Goal: Task Accomplishment & Management: Manage account settings

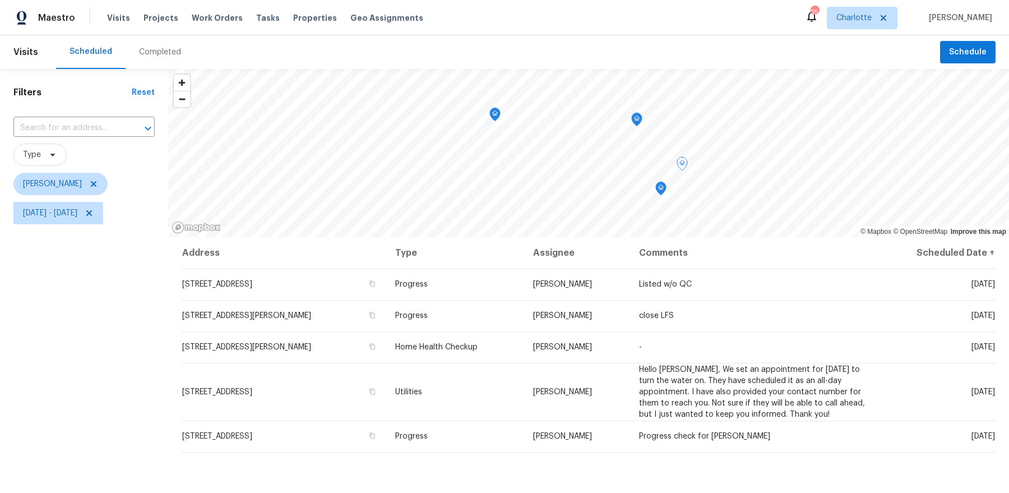
scroll to position [91, 0]
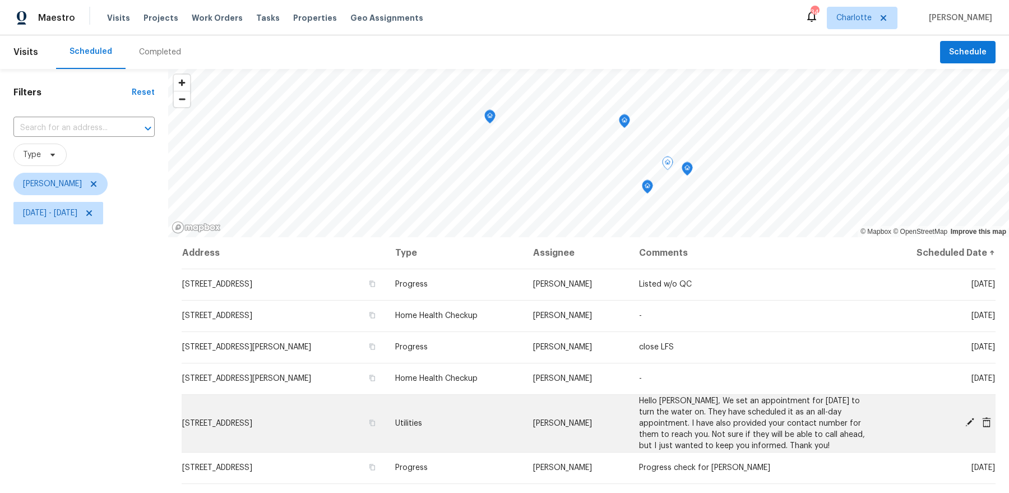
scroll to position [80, 0]
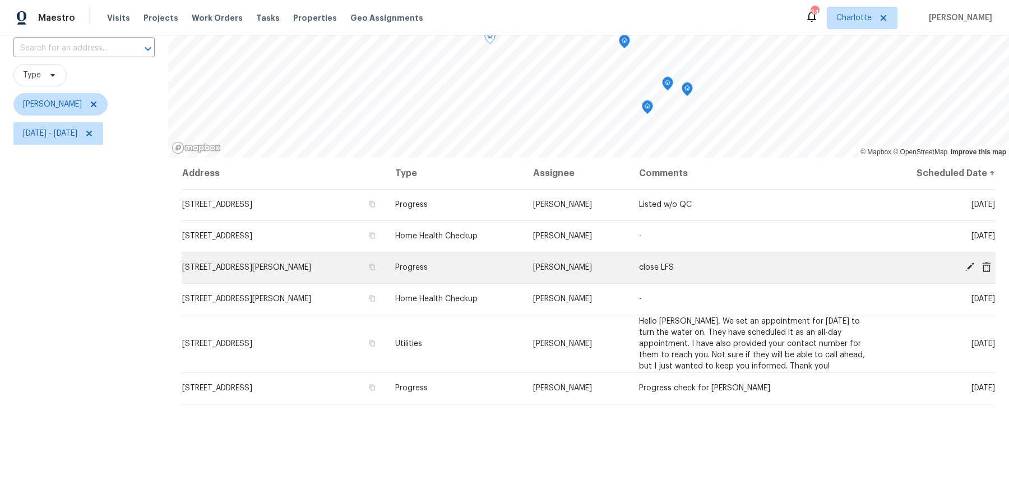
click at [428, 270] on span "Progress" at bounding box center [411, 267] width 33 height 8
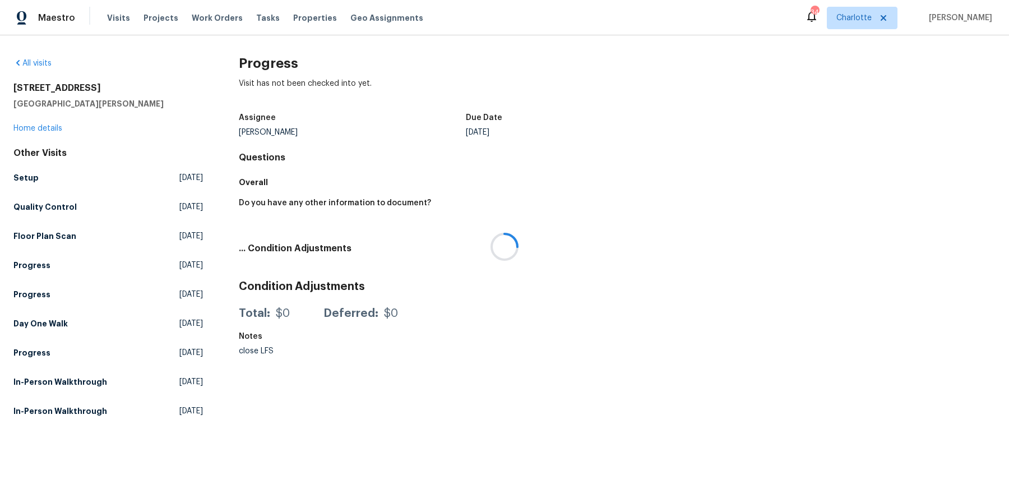
click at [47, 131] on div at bounding box center [504, 246] width 1009 height 493
click at [34, 126] on link "Home details" at bounding box center [37, 128] width 49 height 8
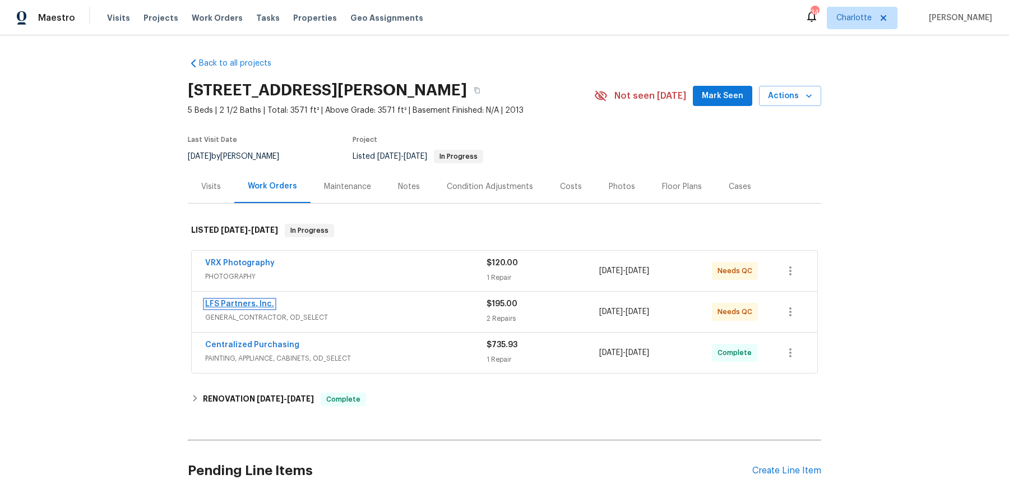
click at [249, 301] on link "LFS Partners, Inc." at bounding box center [239, 304] width 69 height 8
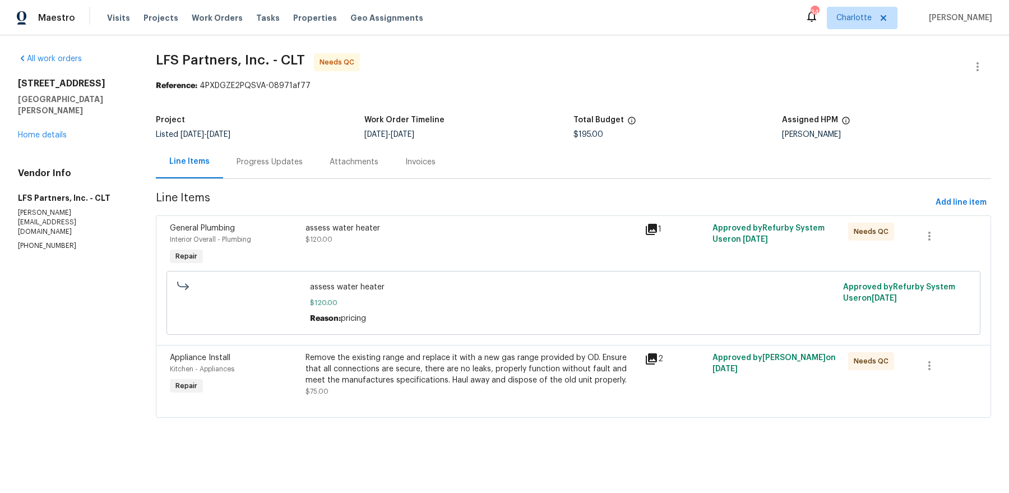
click at [367, 232] on div "assess water heater" at bounding box center [471, 227] width 332 height 11
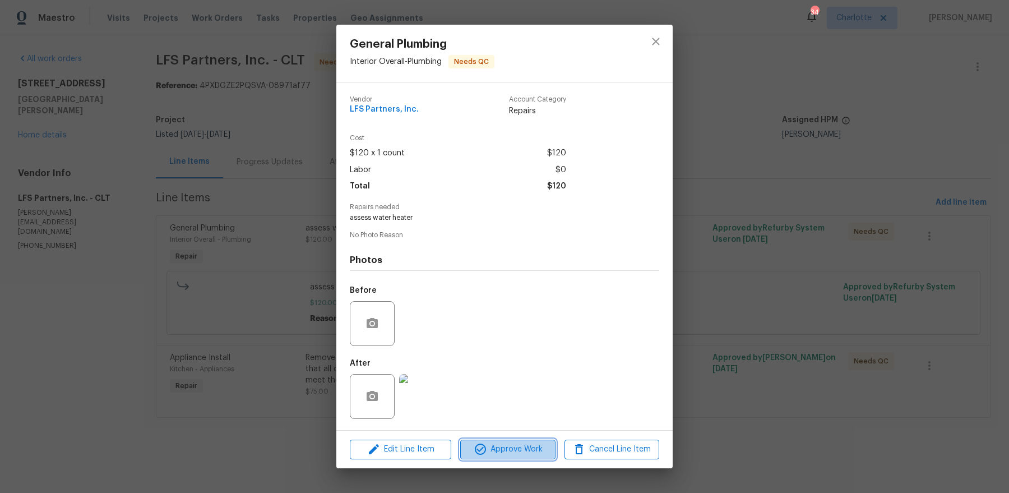
click at [507, 449] on span "Approve Work" at bounding box center [507, 449] width 88 height 14
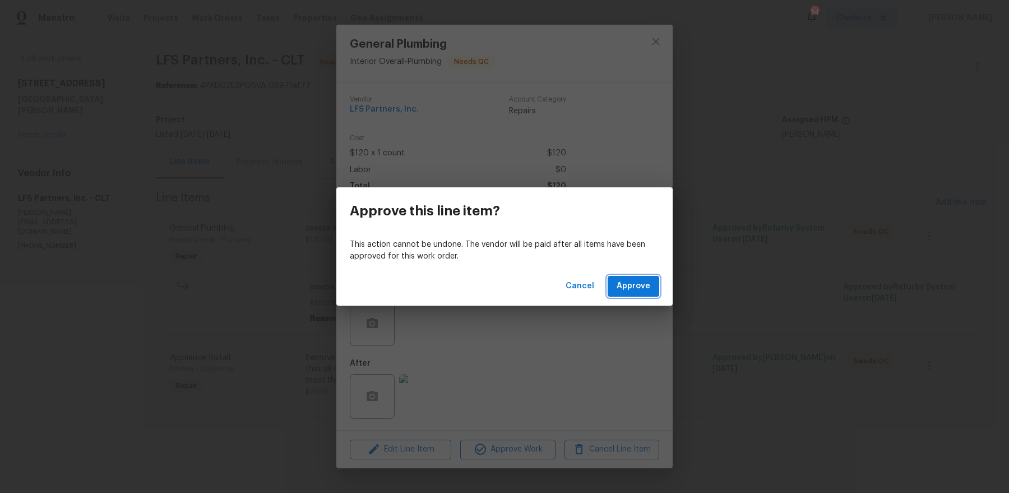
click at [614, 285] on button "Approve" at bounding box center [633, 286] width 52 height 21
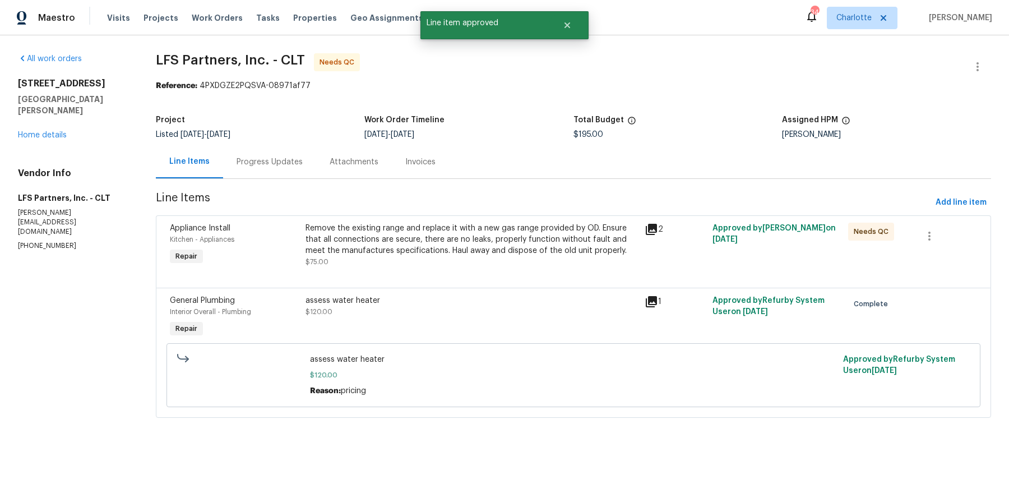
click at [649, 230] on icon at bounding box center [650, 228] width 13 height 13
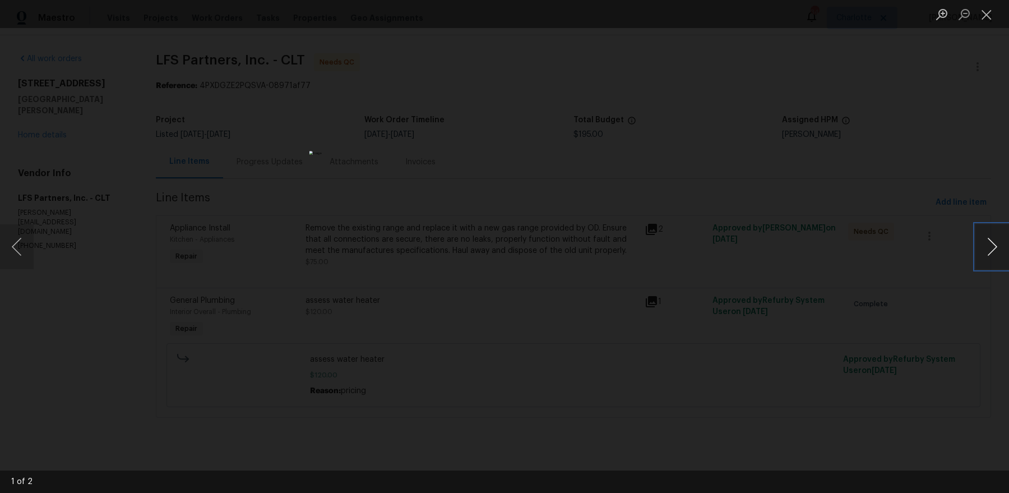
click at [976, 243] on button "Next image" at bounding box center [992, 246] width 34 height 45
click at [978, 19] on button "Close lightbox" at bounding box center [986, 14] width 22 height 20
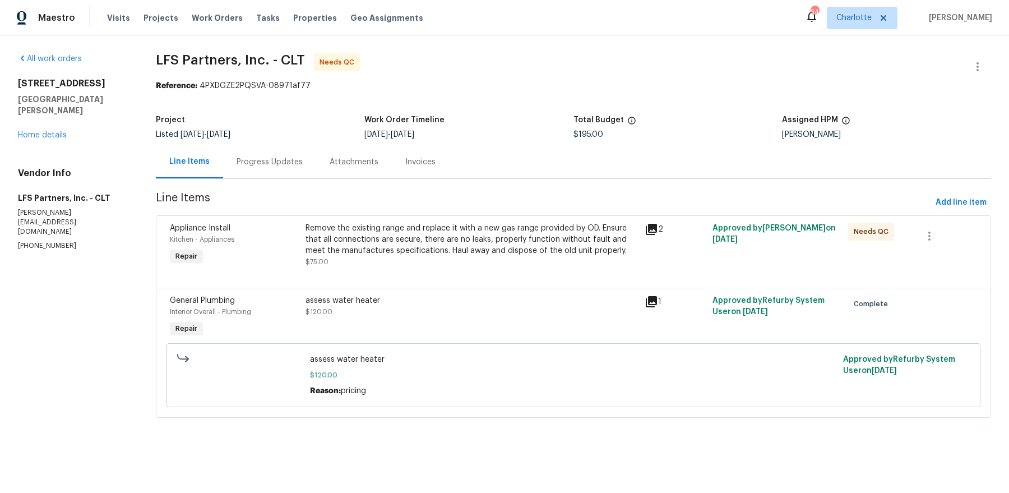
click at [522, 243] on div "Remove the existing range and replace it with a new gas range provided by OD. E…" at bounding box center [471, 239] width 332 height 34
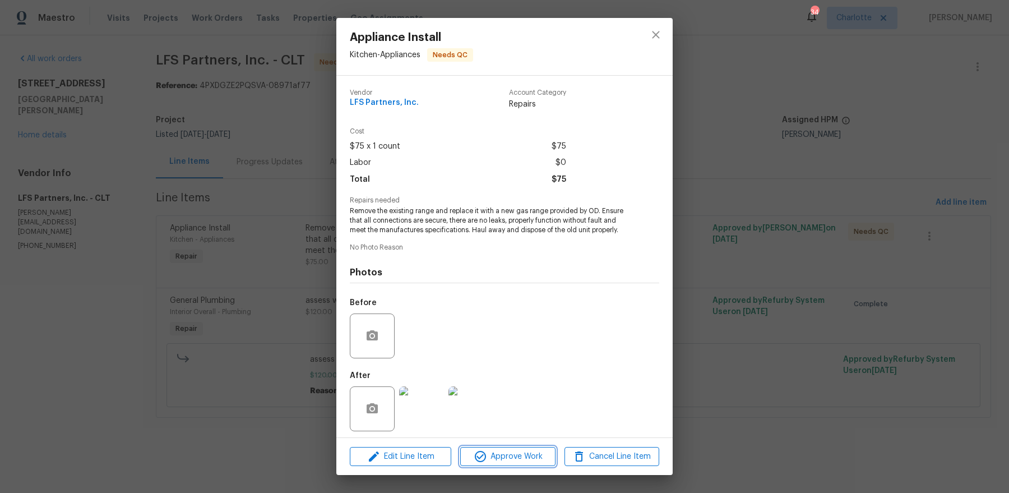
click at [509, 458] on span "Approve Work" at bounding box center [507, 456] width 88 height 14
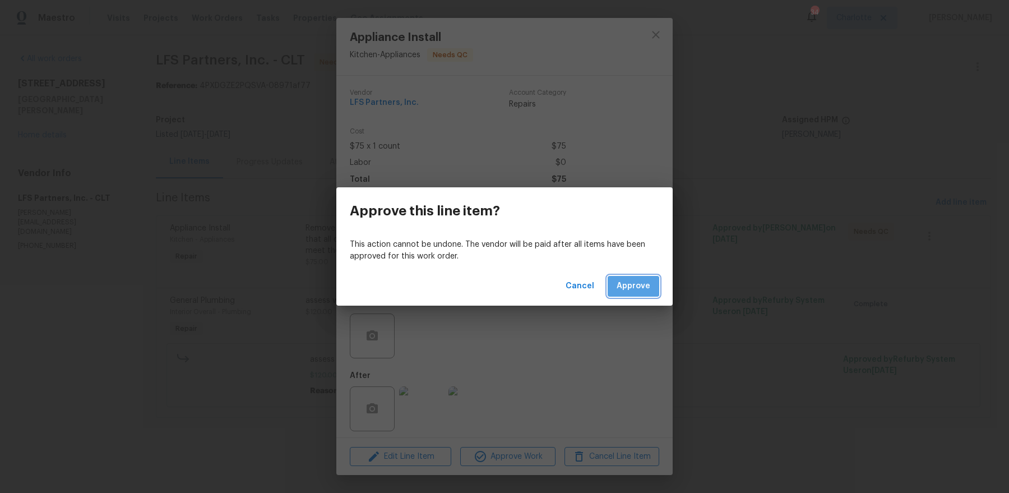
click at [628, 282] on span "Approve" at bounding box center [633, 286] width 34 height 14
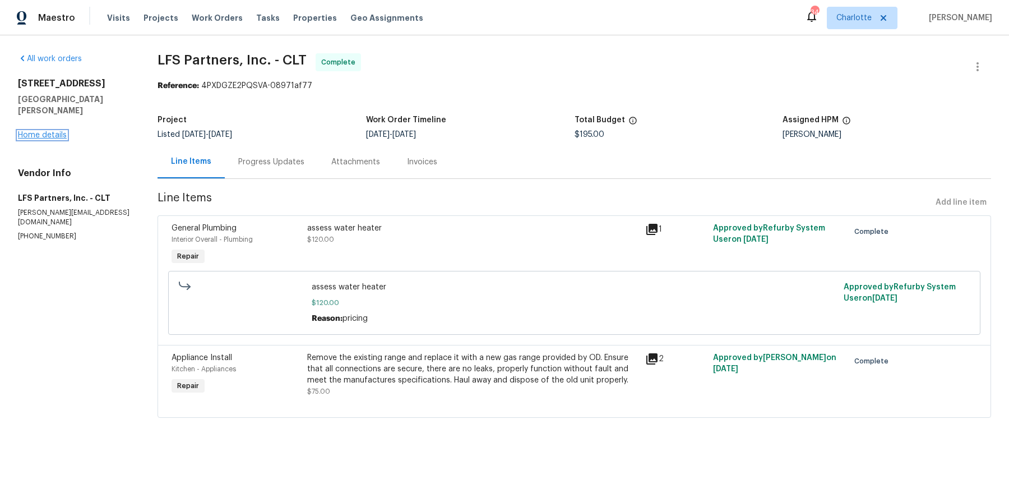
click at [46, 131] on link "Home details" at bounding box center [42, 135] width 49 height 8
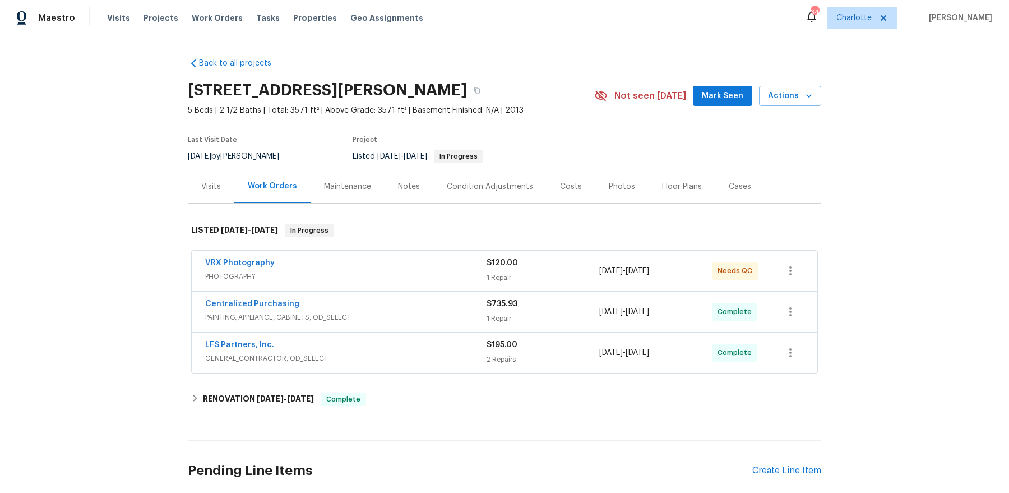
click at [672, 183] on div "Floor Plans" at bounding box center [682, 186] width 40 height 11
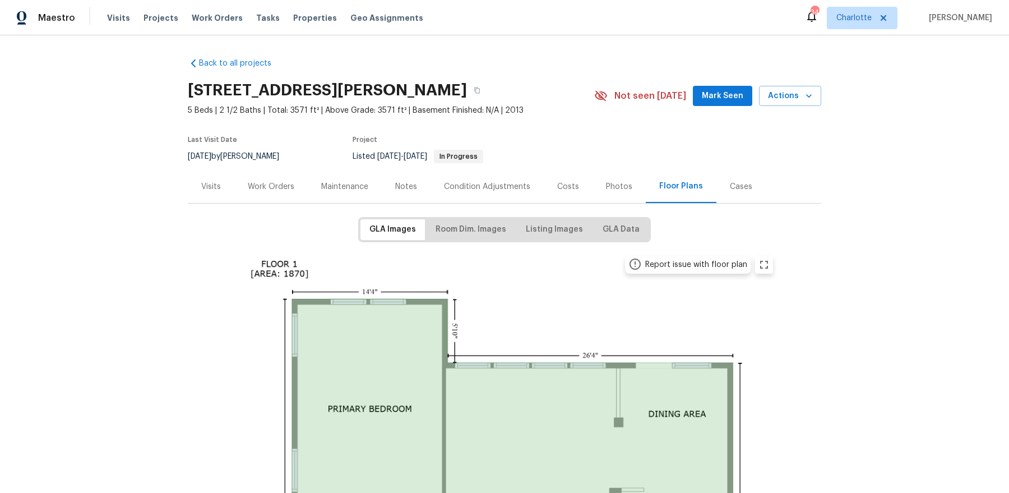
click at [615, 185] on div "Photos" at bounding box center [619, 186] width 26 height 11
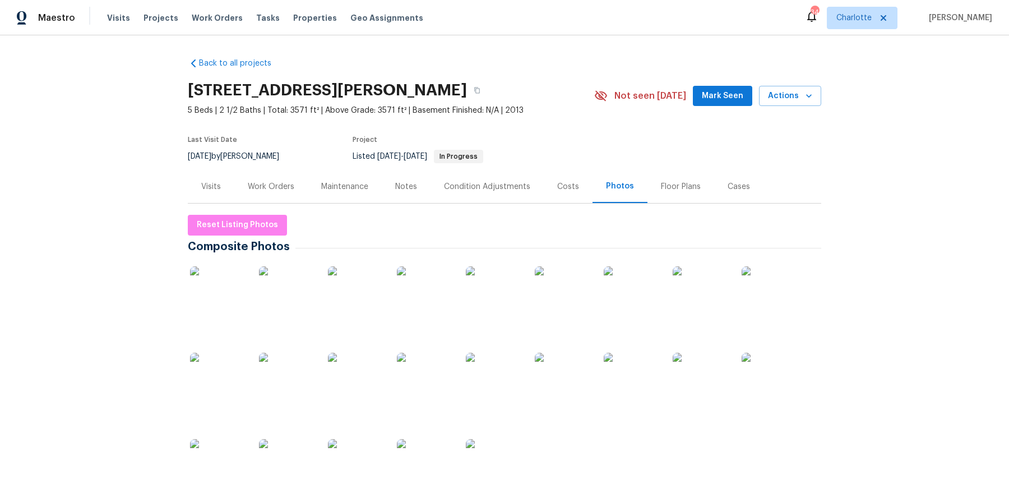
click at [582, 187] on div "Costs" at bounding box center [568, 186] width 49 height 33
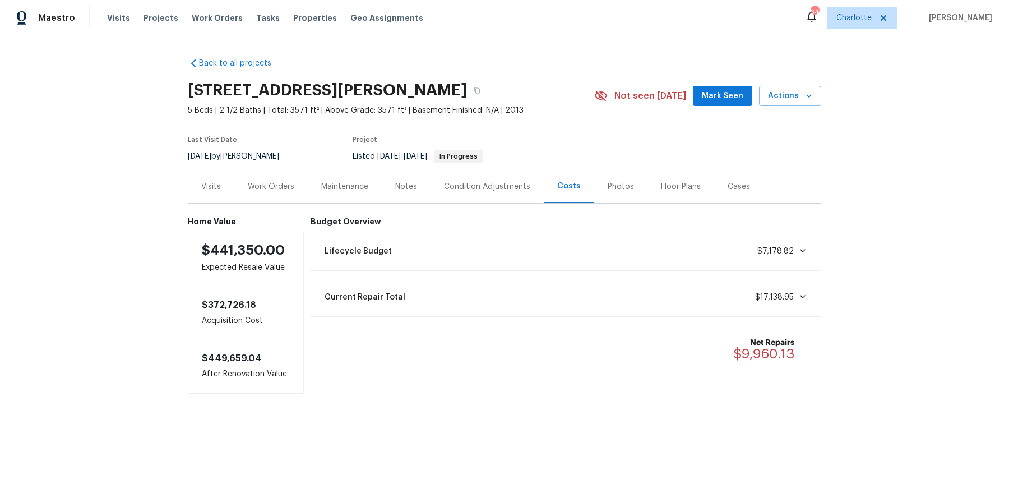
click at [266, 189] on div "Work Orders" at bounding box center [271, 186] width 47 height 11
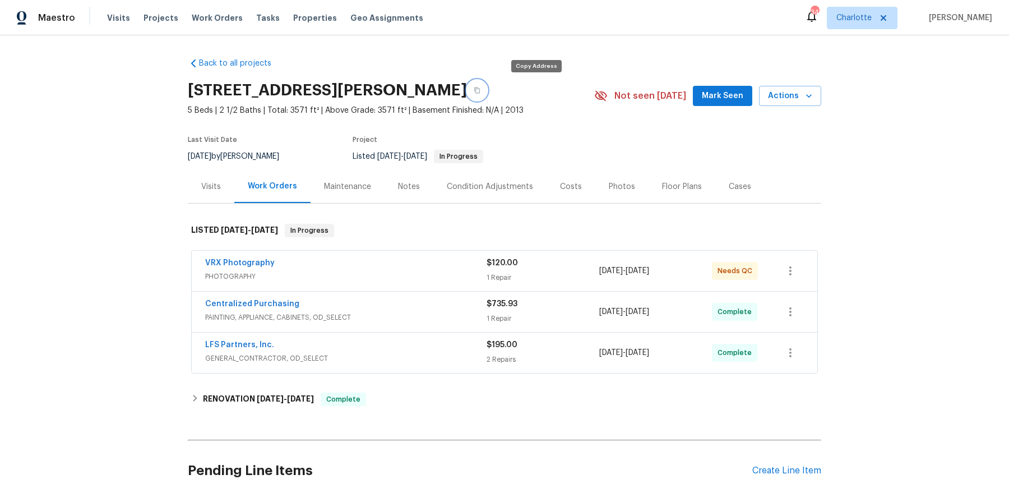
click at [487, 90] on button "button" at bounding box center [477, 90] width 20 height 20
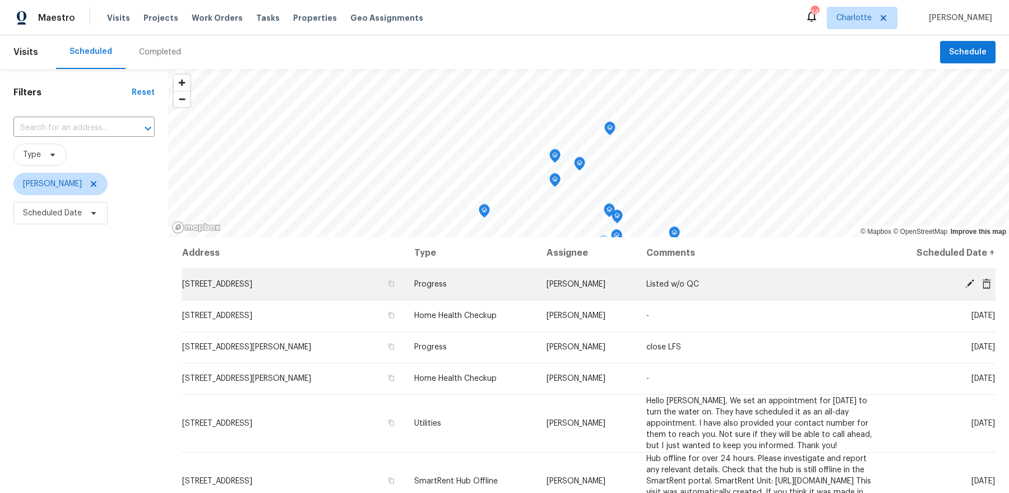
click at [591, 283] on span "[PERSON_NAME]" at bounding box center [575, 284] width 59 height 8
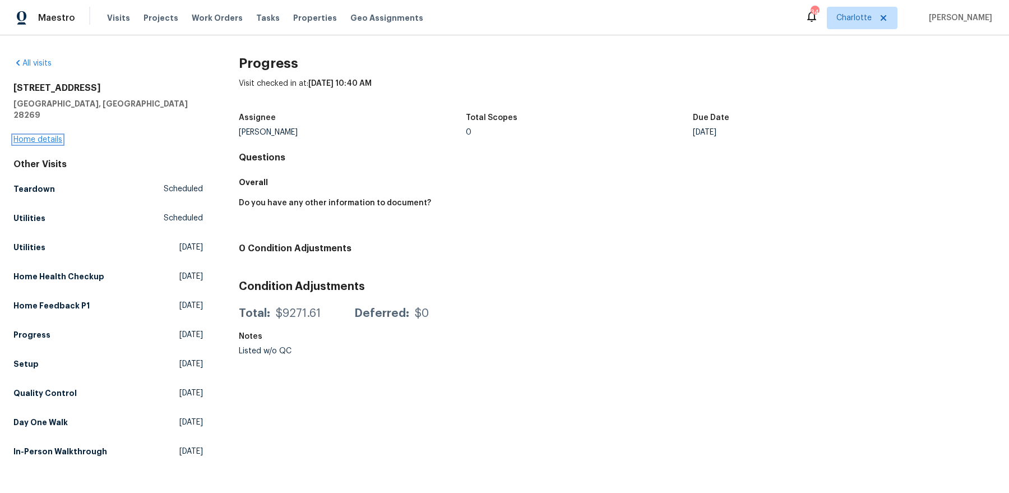
click at [27, 136] on link "Home details" at bounding box center [37, 140] width 49 height 8
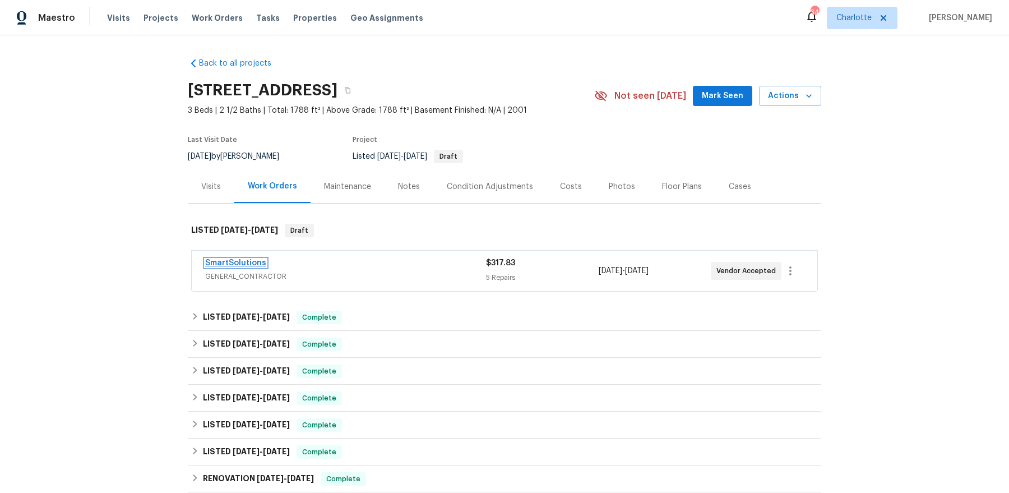
click at [235, 259] on link "SmartSolutions" at bounding box center [235, 263] width 61 height 8
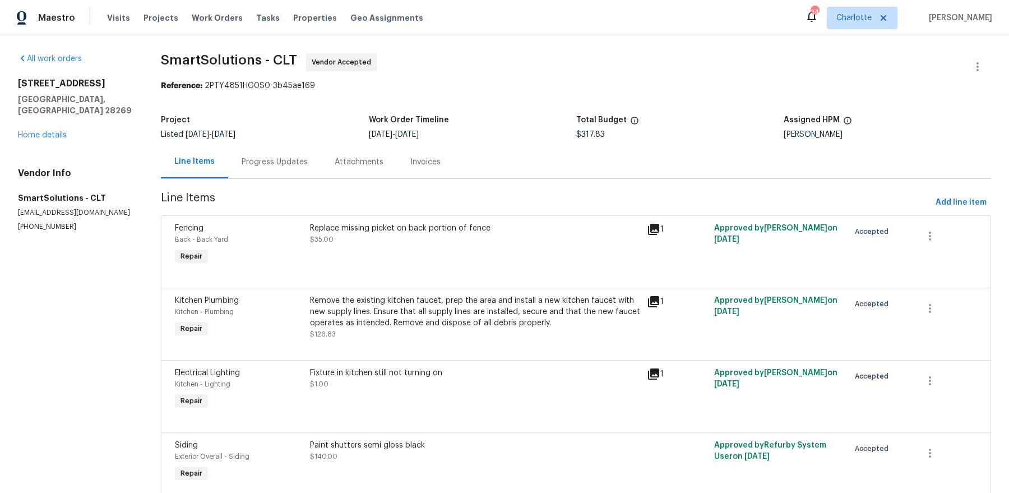
scroll to position [116, 0]
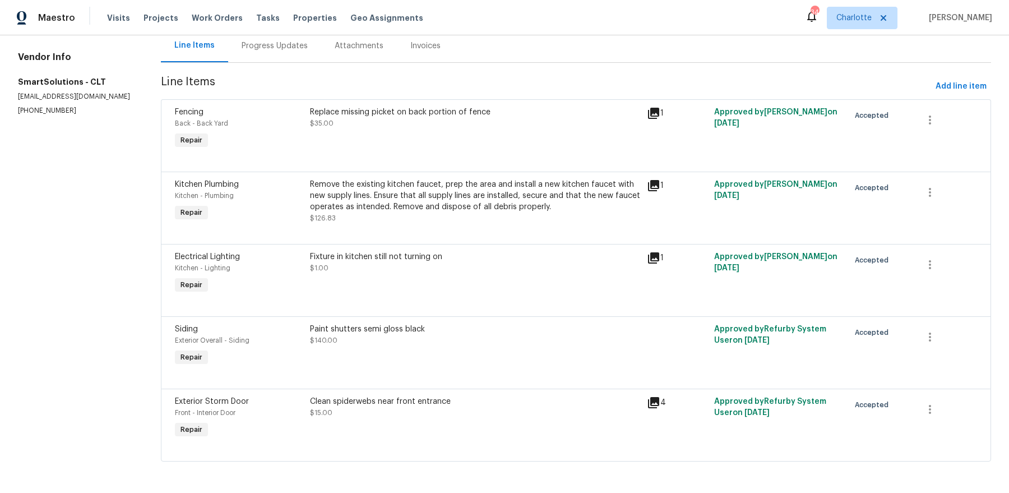
click at [656, 110] on icon at bounding box center [653, 113] width 11 height 11
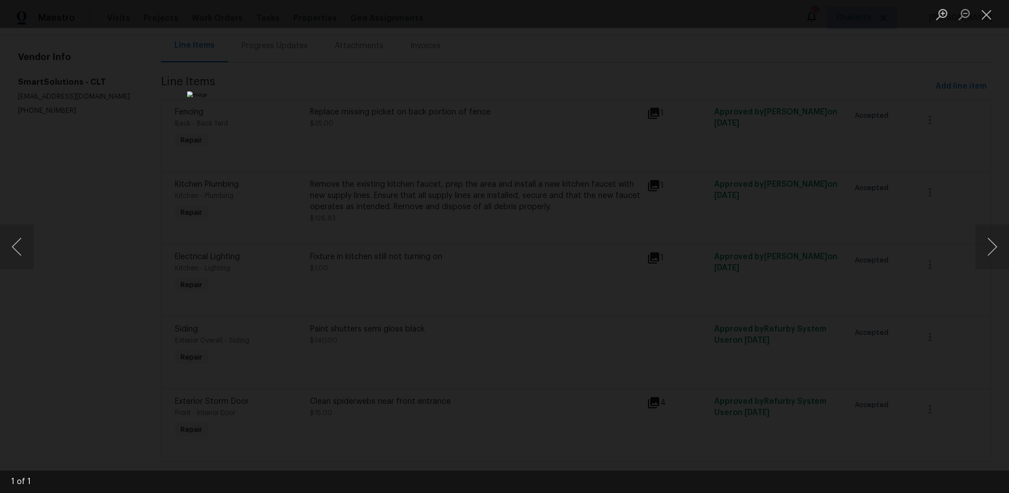
click at [802, 122] on div "Lightbox" at bounding box center [504, 246] width 1009 height 493
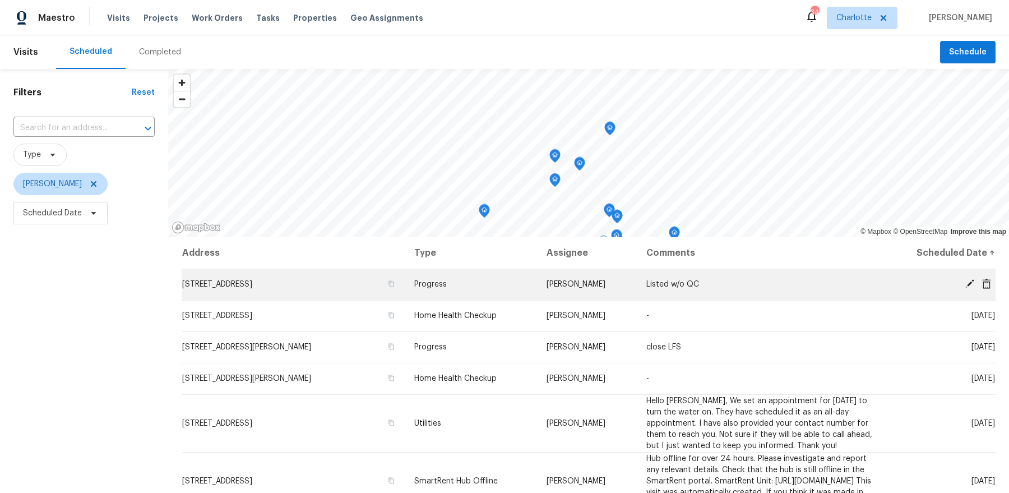
click at [967, 282] on icon at bounding box center [969, 283] width 10 height 10
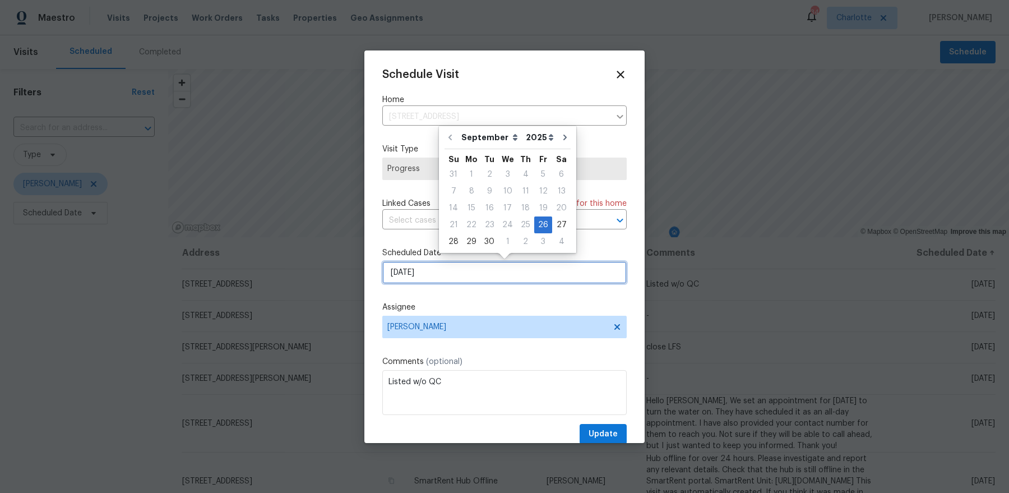
click at [449, 278] on input "[DATE]" at bounding box center [504, 272] width 244 height 22
click at [472, 245] on div "29" at bounding box center [471, 242] width 18 height 16
type input "9/29/2025"
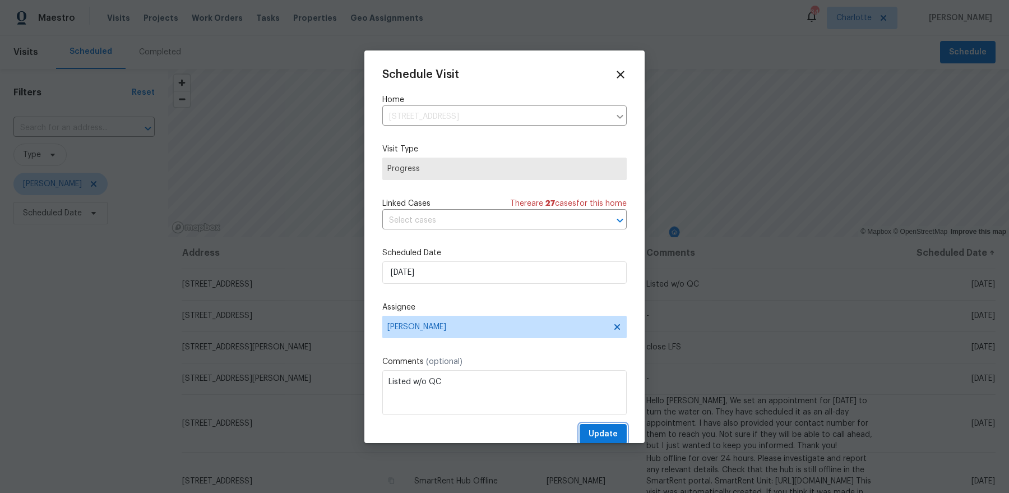
click at [612, 436] on span "Update" at bounding box center [602, 434] width 29 height 14
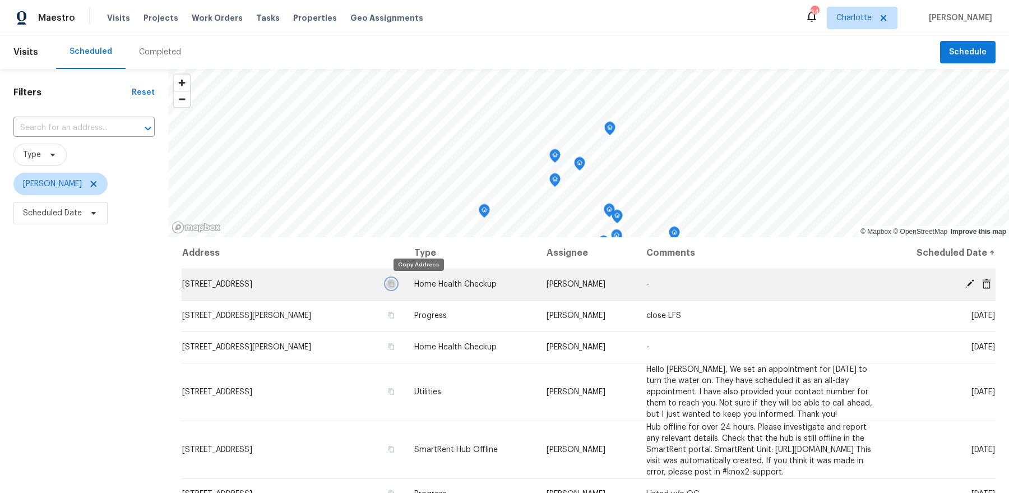
click at [394, 284] on icon "button" at bounding box center [391, 283] width 7 height 7
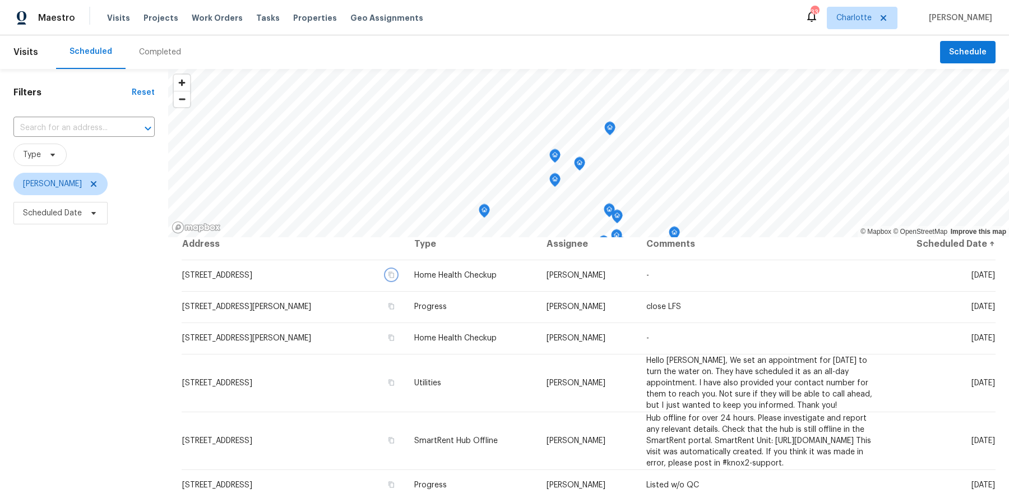
scroll to position [14, 0]
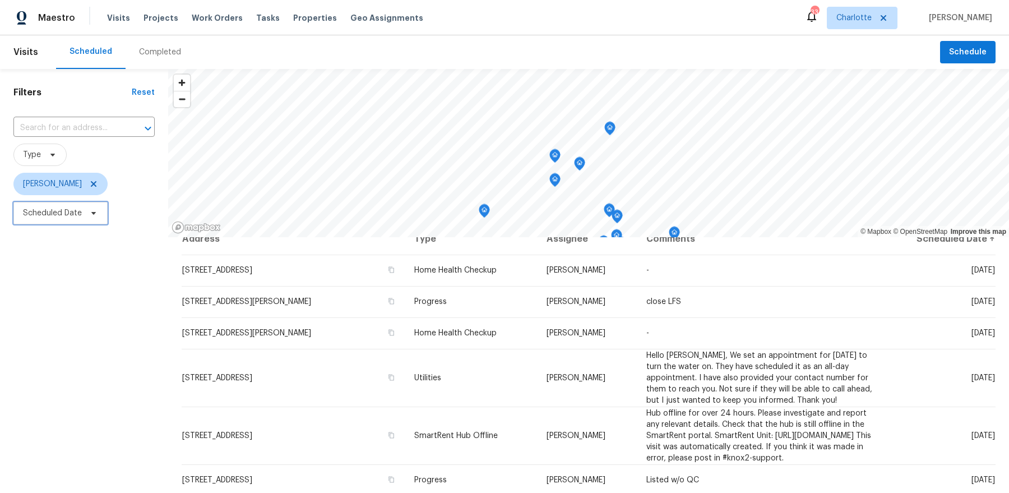
click at [22, 216] on span "Scheduled Date" at bounding box center [60, 213] width 94 height 22
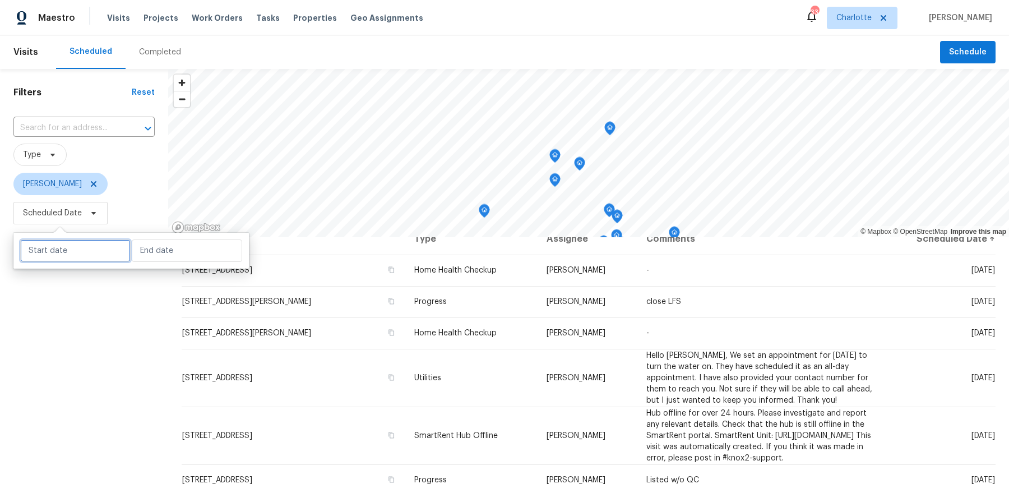
select select "8"
select select "2025"
select select "9"
select select "2025"
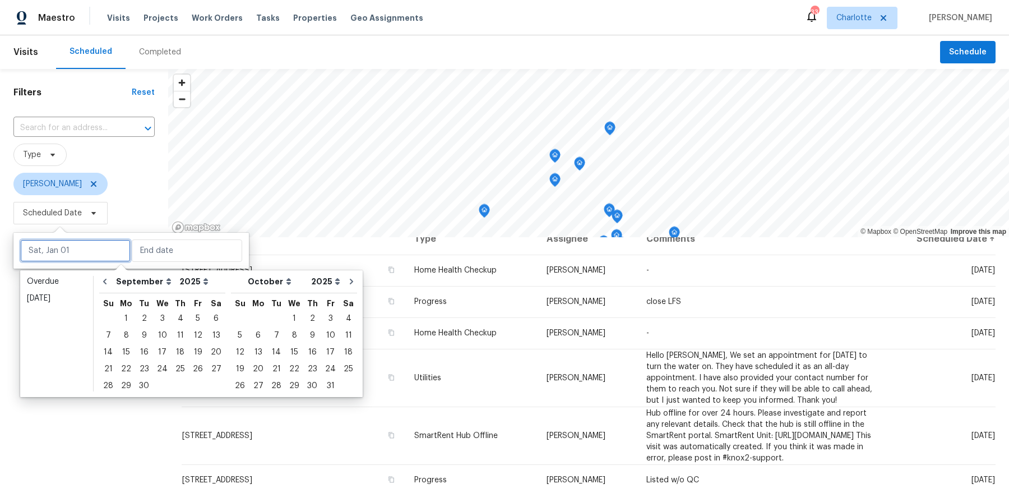
click at [73, 259] on input "text" at bounding box center [75, 250] width 110 height 22
type input "Fri, Sep 26"
click at [193, 366] on div "26" at bounding box center [198, 369] width 18 height 16
type input "Fri, Sep 26"
click at [193, 366] on div "26" at bounding box center [198, 369] width 18 height 16
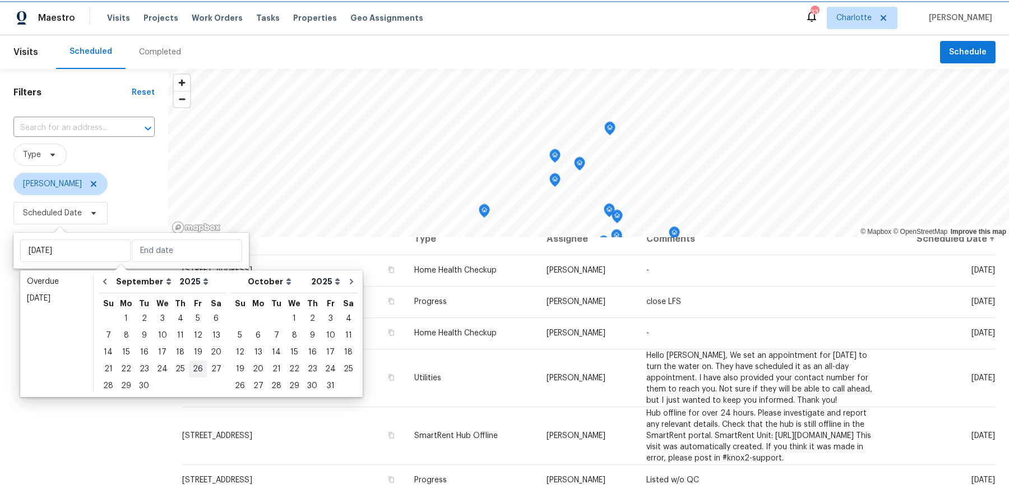
type input "Fri, Sep 26"
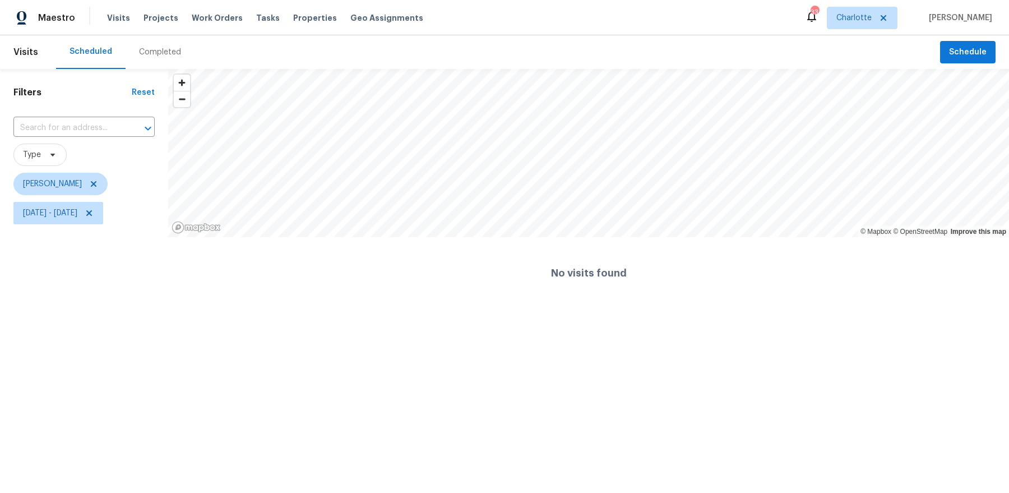
click at [193, 309] on html "Maestro Visits Projects Work Orders Tasks Properties Geo Assignments 33 Charlot…" at bounding box center [504, 154] width 1009 height 309
click at [94, 215] on icon at bounding box center [89, 212] width 9 height 9
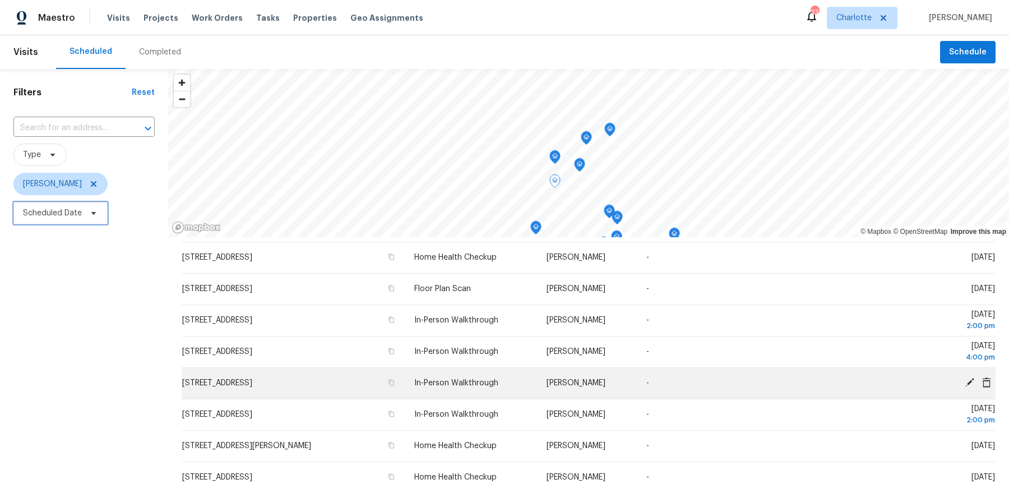
scroll to position [271, 0]
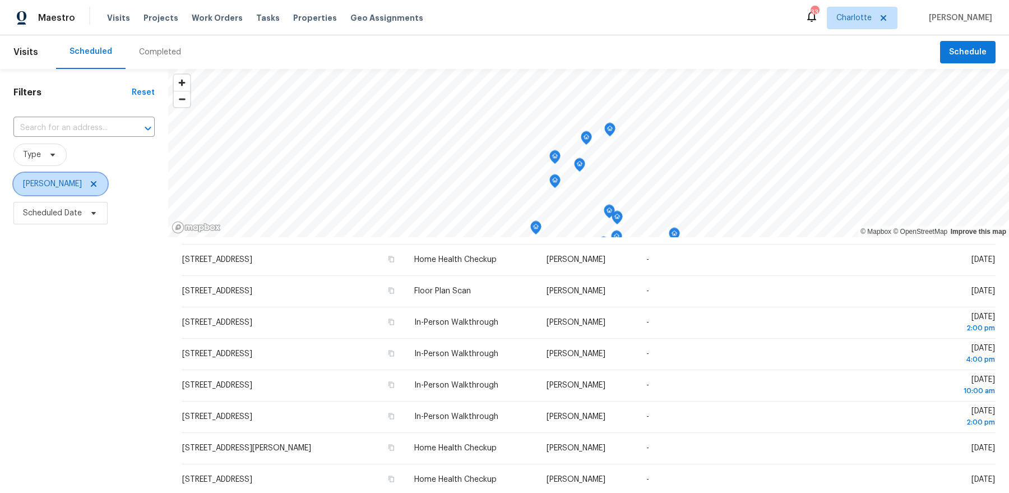
click at [89, 184] on icon at bounding box center [93, 183] width 9 height 9
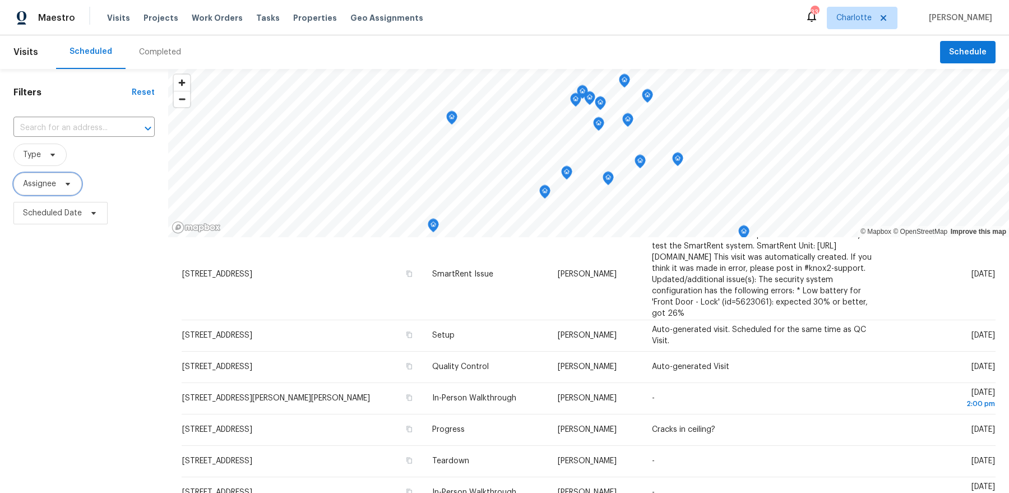
click at [58, 180] on span "Assignee" at bounding box center [47, 184] width 68 height 22
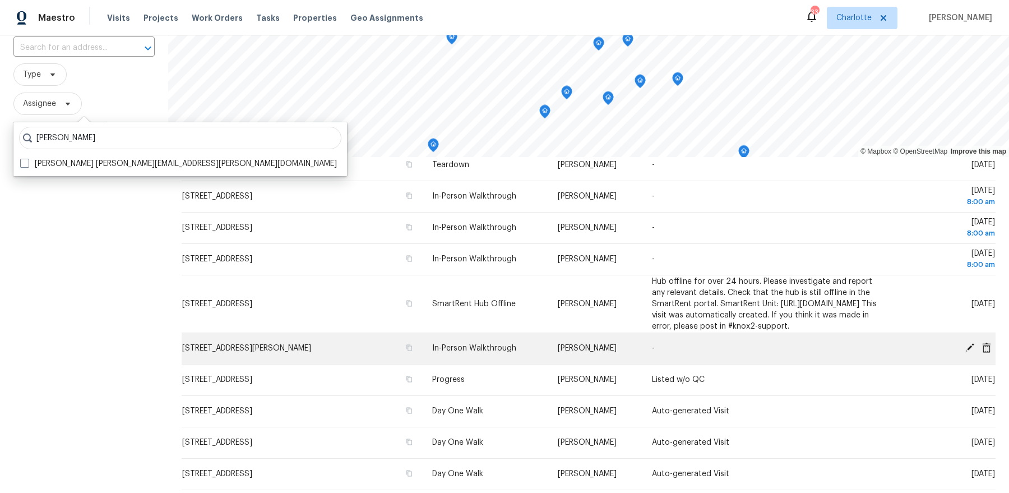
scroll to position [82, 0]
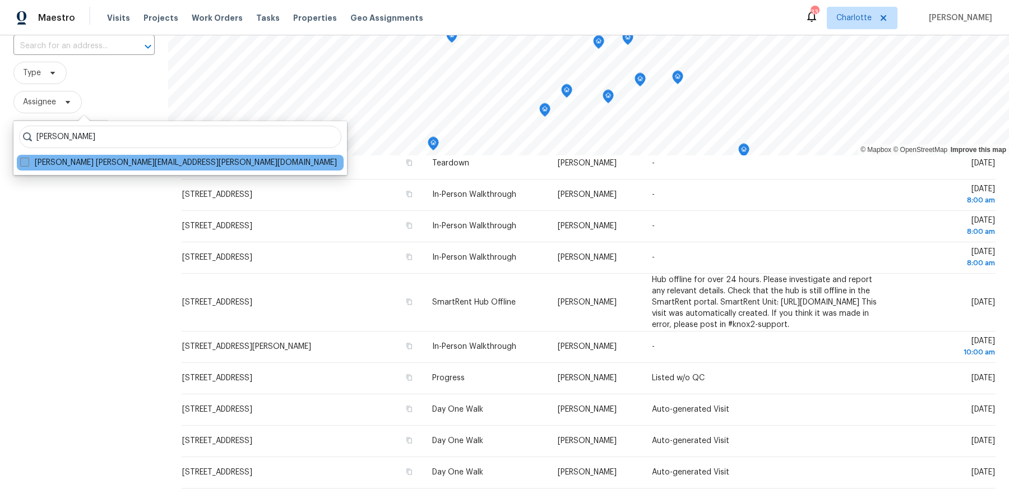
type input "greg janiak"
click at [140, 157] on label "Greg Janiak greg.janiak@opendoor.com" at bounding box center [178, 162] width 317 height 11
click at [27, 157] on input "Greg Janiak greg.janiak@opendoor.com" at bounding box center [23, 160] width 7 height 7
checkbox input "true"
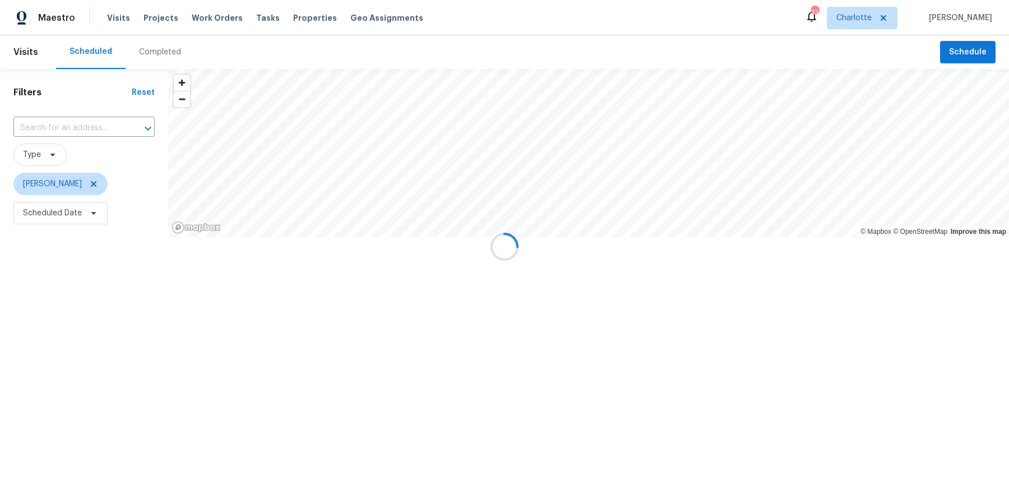
scroll to position [299, 0]
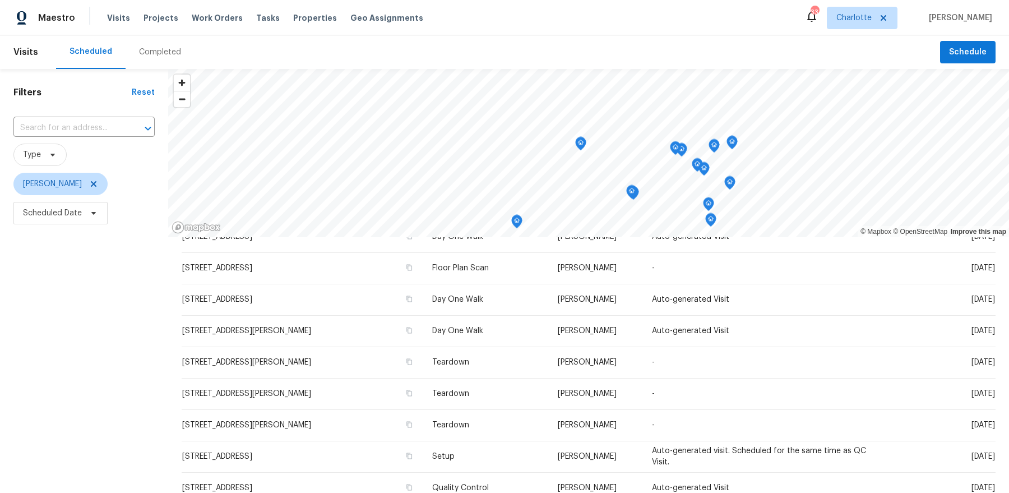
click at [128, 249] on div "Filters Reset ​ Type Greg Janiak Scheduled Date" at bounding box center [84, 350] width 168 height 562
click at [73, 209] on span "Scheduled Date" at bounding box center [52, 212] width 59 height 11
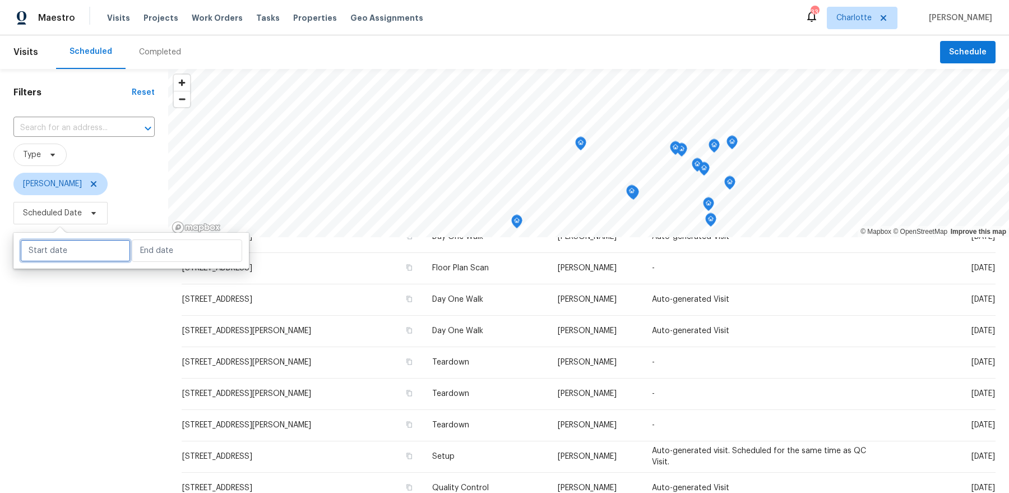
click at [76, 254] on input "text" at bounding box center [75, 250] width 110 height 22
select select "8"
select select "2025"
select select "9"
select select "2025"
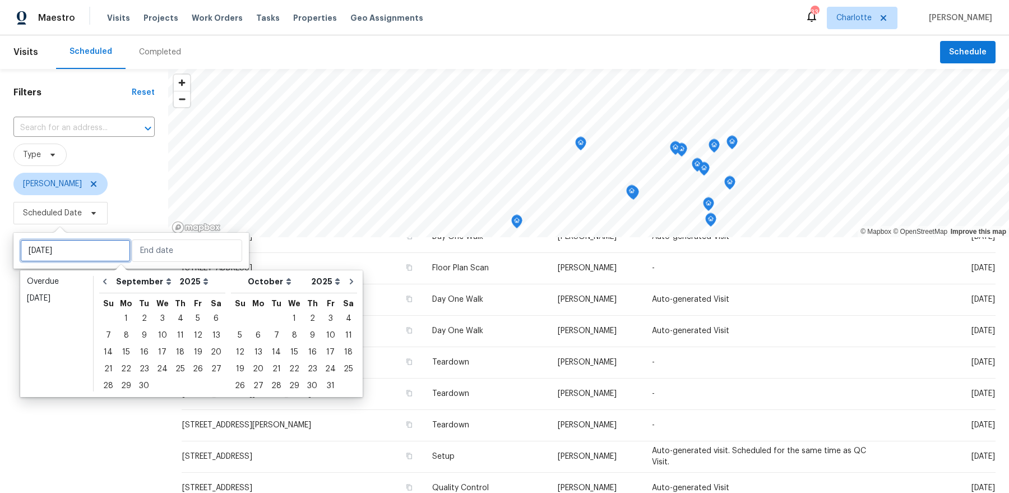
type input "[DATE]"
click at [126, 390] on div "29" at bounding box center [126, 386] width 18 height 16
type input "[DATE]"
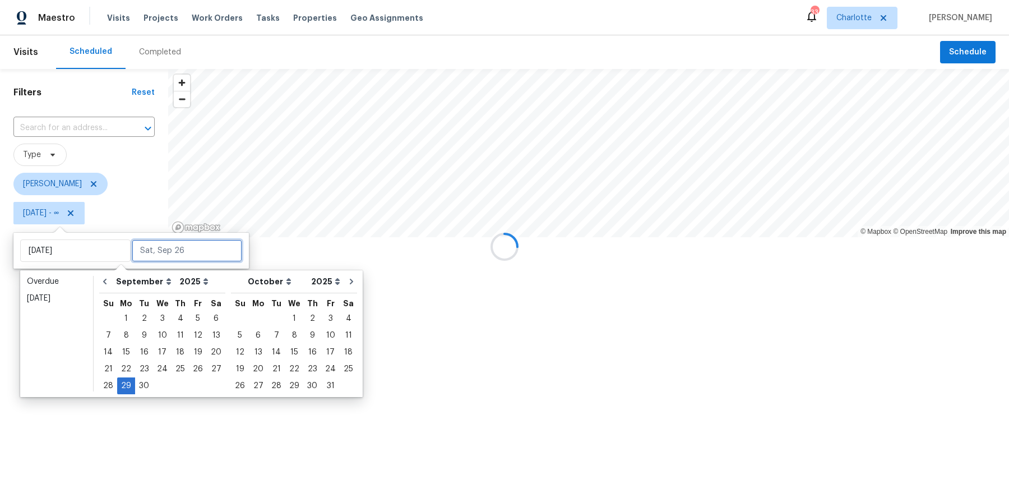
type input "[DATE]"
type input "Thu, Sep 25"
type input "[DATE]"
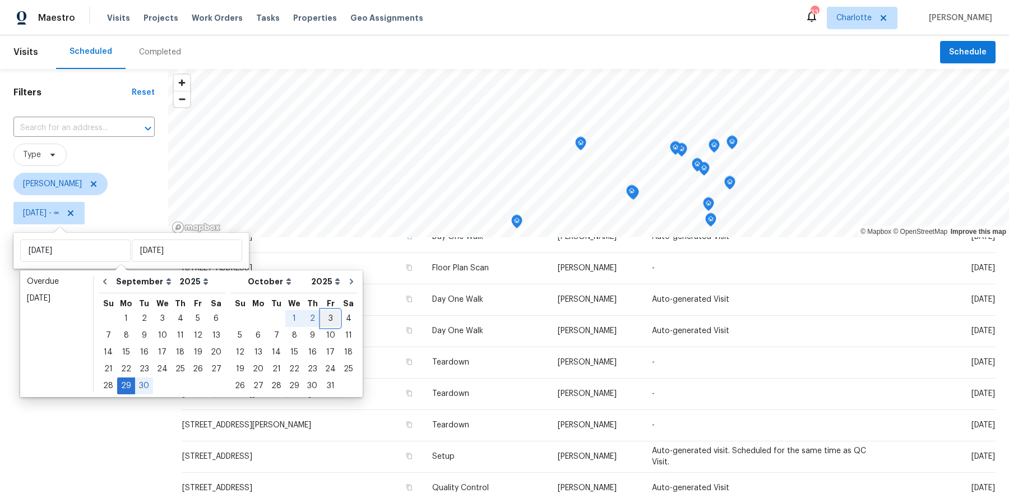
click at [321, 317] on div "3" at bounding box center [330, 318] width 18 height 16
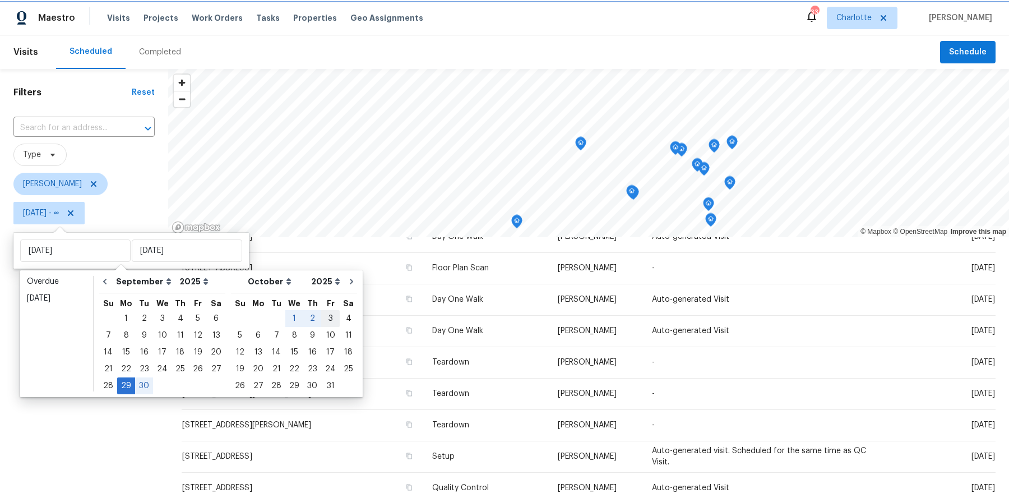
type input "[DATE]"
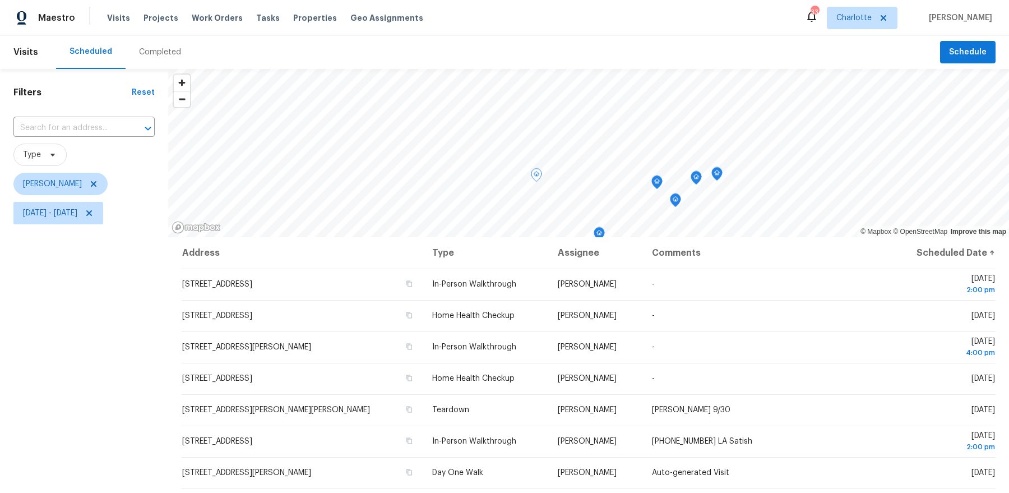
click at [133, 407] on div "Filters Reset ​ Type Greg Janiak Mon, Sep 29 - Fri, Oct 03" at bounding box center [84, 350] width 168 height 562
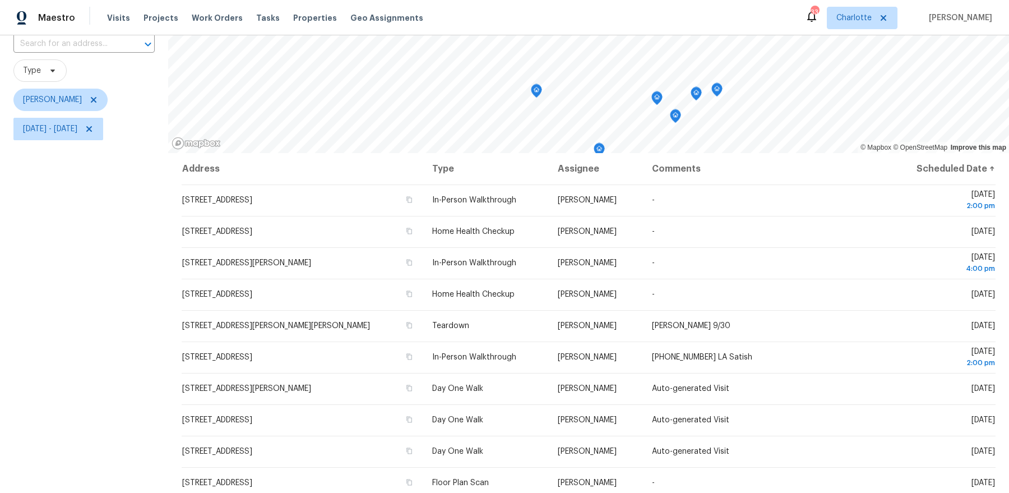
scroll to position [138, 0]
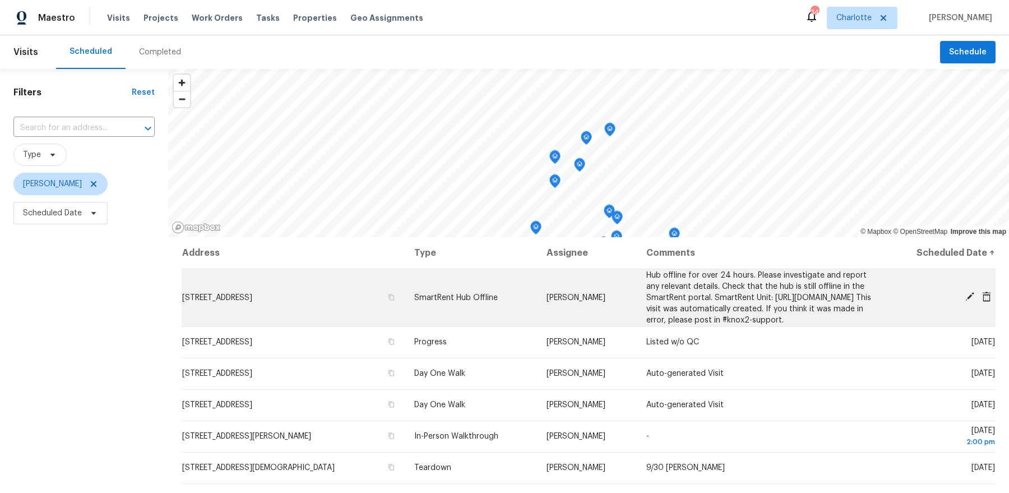
click at [969, 301] on icon at bounding box center [969, 296] width 9 height 9
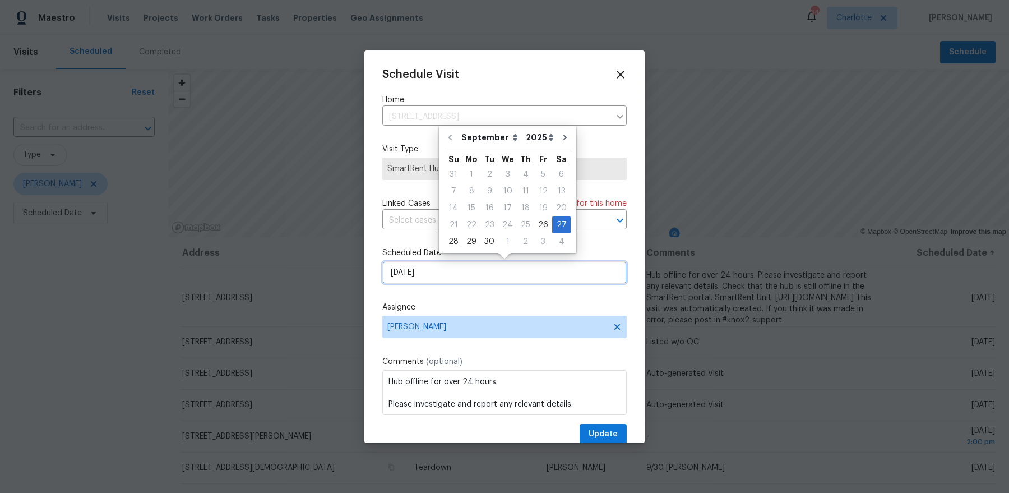
click at [415, 276] on input "9/27/2025" at bounding box center [504, 272] width 244 height 22
click at [470, 238] on div "29" at bounding box center [471, 242] width 18 height 16
type input "9/29/2025"
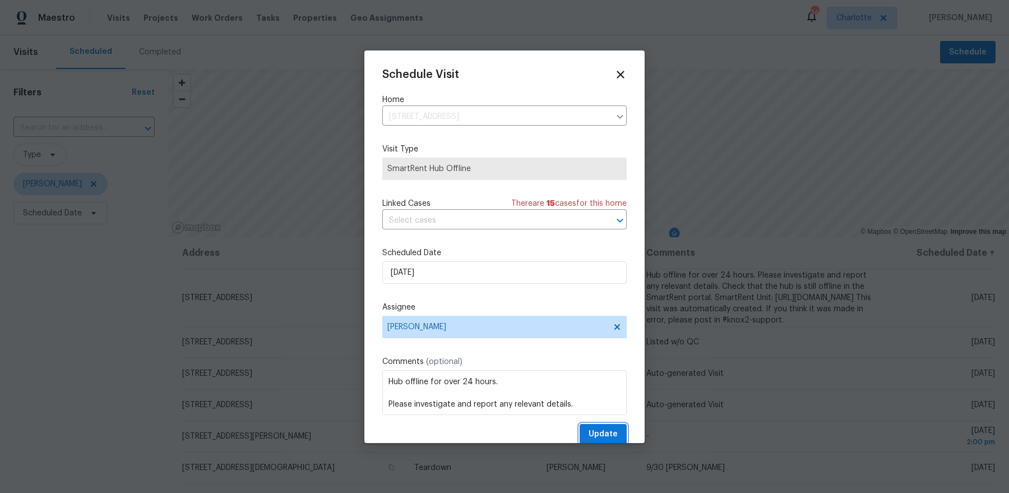
click at [614, 430] on span "Update" at bounding box center [602, 434] width 29 height 14
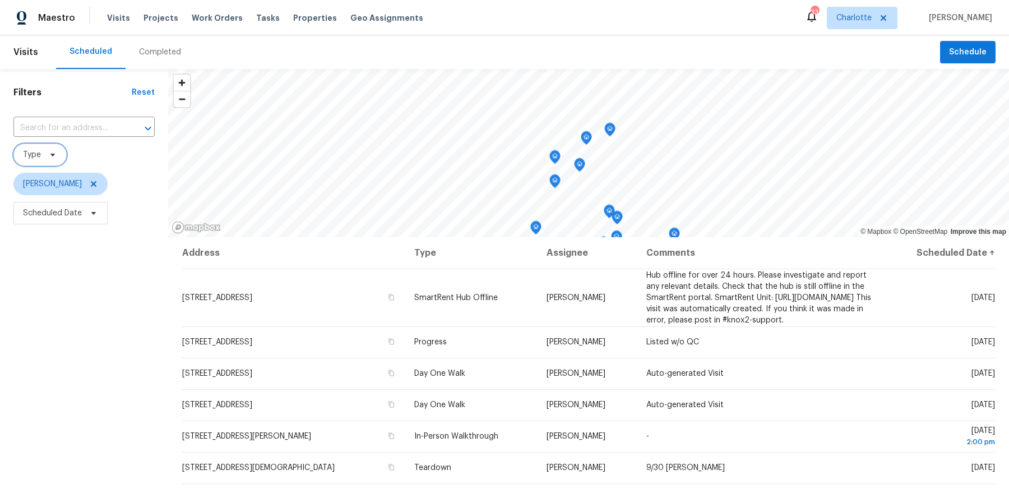
click at [37, 156] on span "Type" at bounding box center [32, 154] width 18 height 11
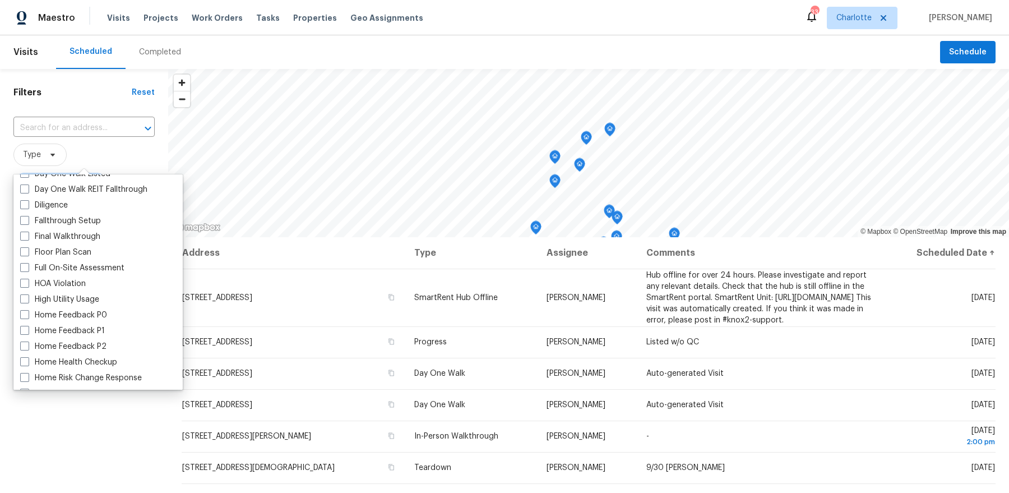
scroll to position [369, 0]
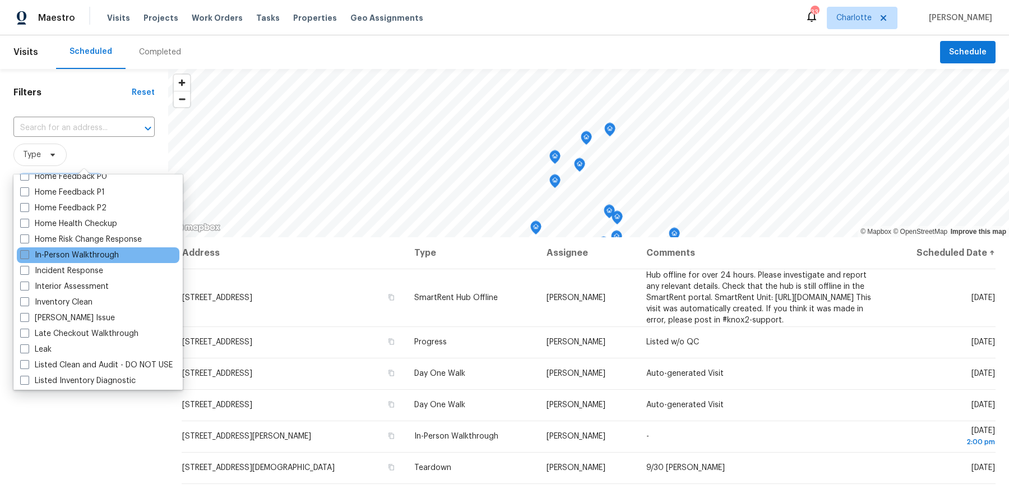
click at [57, 253] on label "In-Person Walkthrough" at bounding box center [69, 254] width 99 height 11
click at [27, 253] on input "In-Person Walkthrough" at bounding box center [23, 252] width 7 height 7
checkbox input "true"
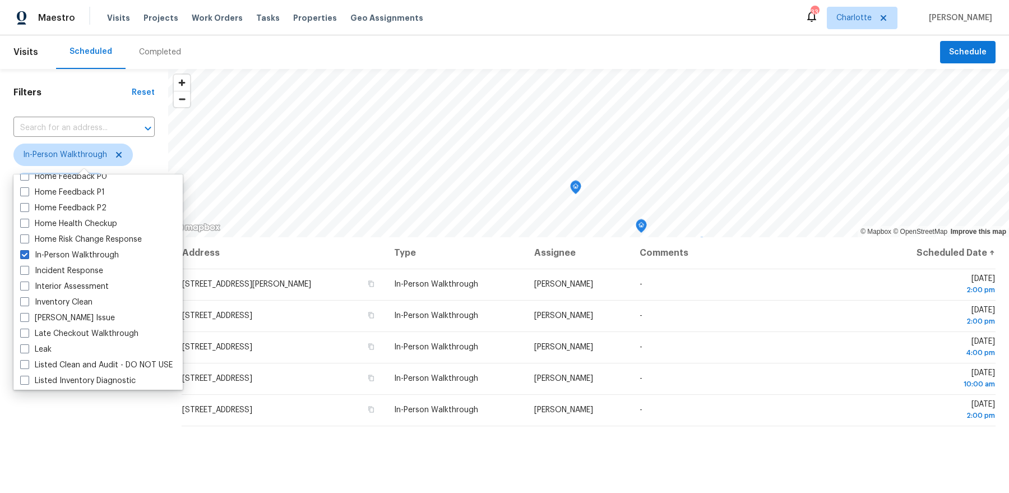
click at [91, 426] on div "Filters Reset ​ In-Person Walkthrough Dan Baquero Scheduled Date" at bounding box center [84, 350] width 168 height 562
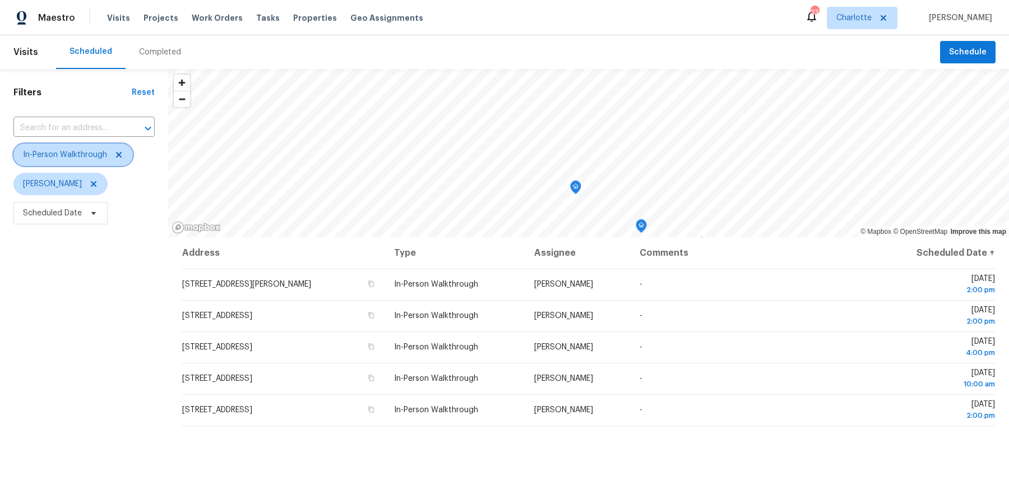
click at [116, 153] on icon at bounding box center [119, 155] width 6 height 6
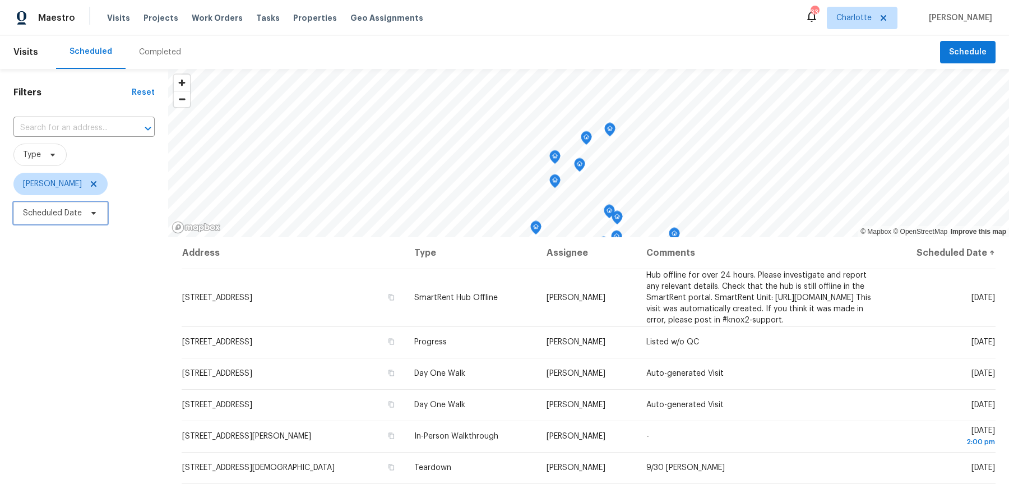
click at [62, 215] on span "Scheduled Date" at bounding box center [52, 212] width 59 height 11
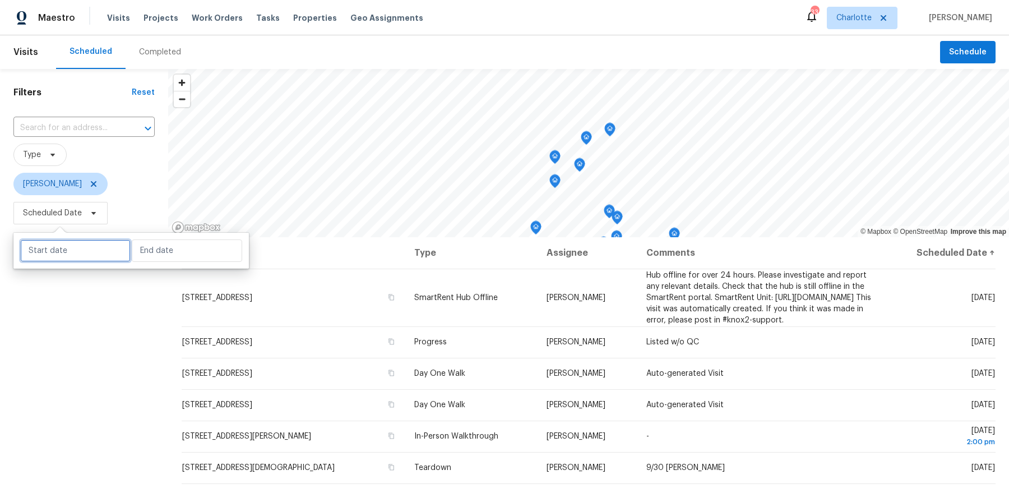
click at [60, 248] on input "text" at bounding box center [75, 250] width 110 height 22
select select "8"
select select "2025"
select select "9"
select select "2025"
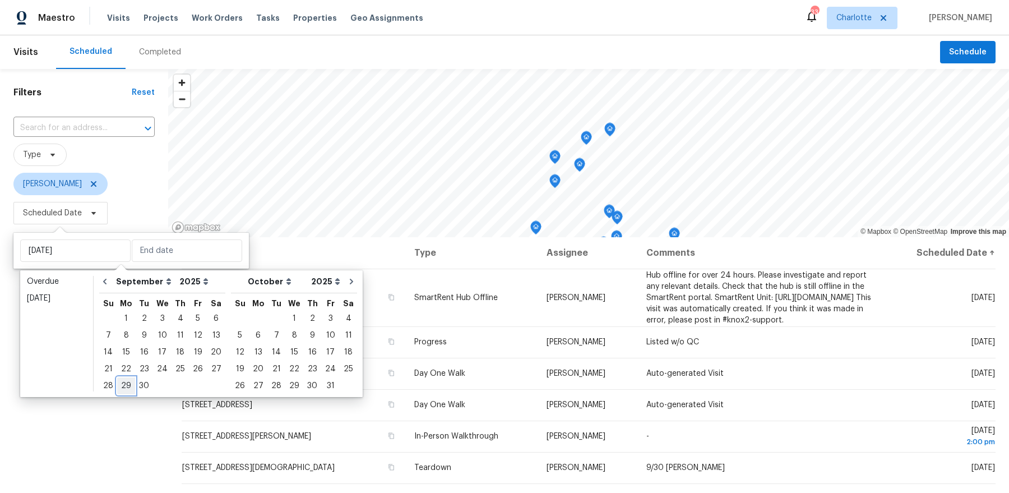
click at [126, 380] on div "29" at bounding box center [126, 386] width 18 height 16
type input "[DATE]"
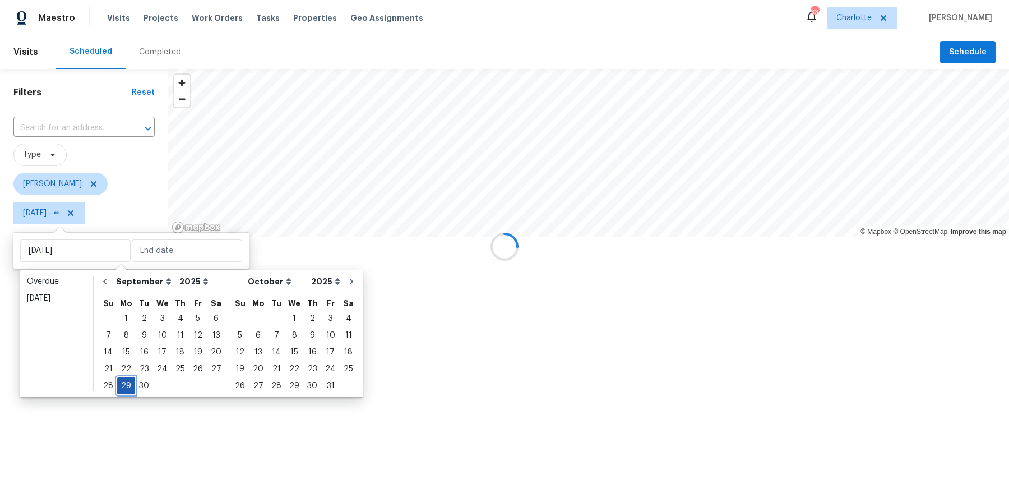
click at [126, 380] on div "29" at bounding box center [126, 386] width 18 height 16
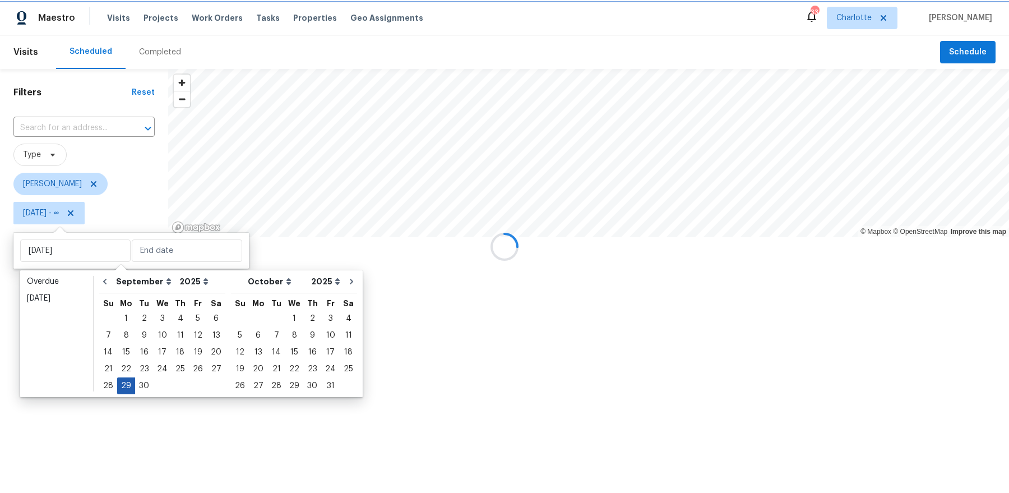
type input "[DATE]"
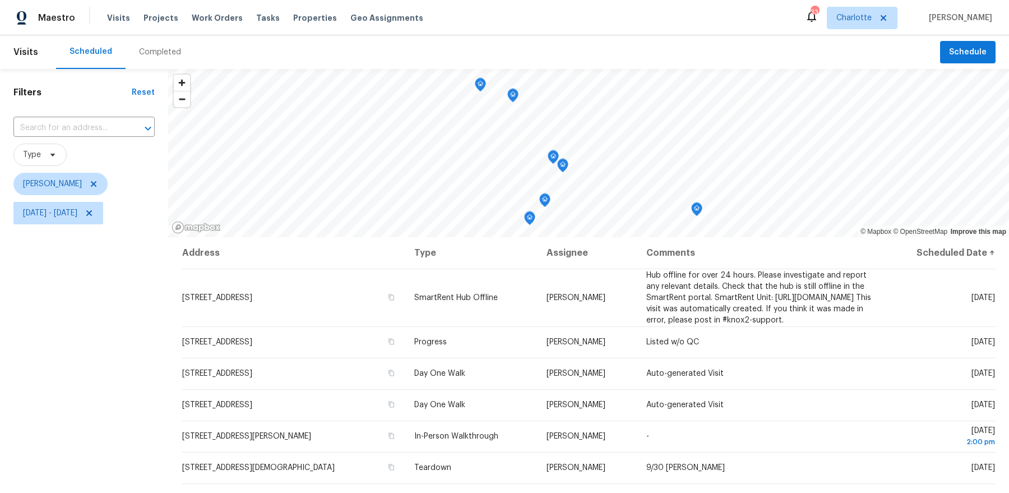
click at [118, 373] on div "Filters Reset ​ Type Dan Baquero Mon, Sep 29 - Mon, Sep 29" at bounding box center [84, 350] width 168 height 562
click at [528, 150] on icon "Map marker" at bounding box center [529, 149] width 10 height 13
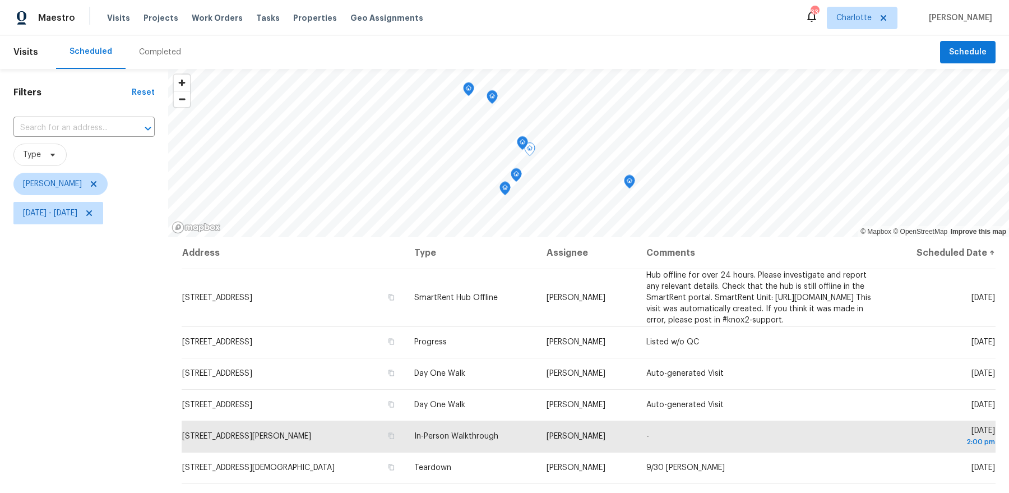
click at [522, 143] on icon "Map marker" at bounding box center [522, 143] width 1 height 2
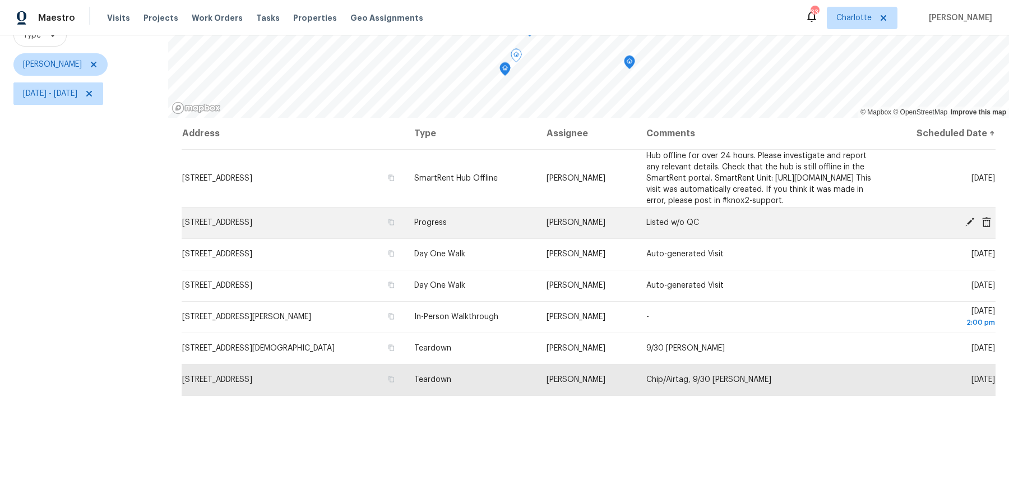
scroll to position [138, 0]
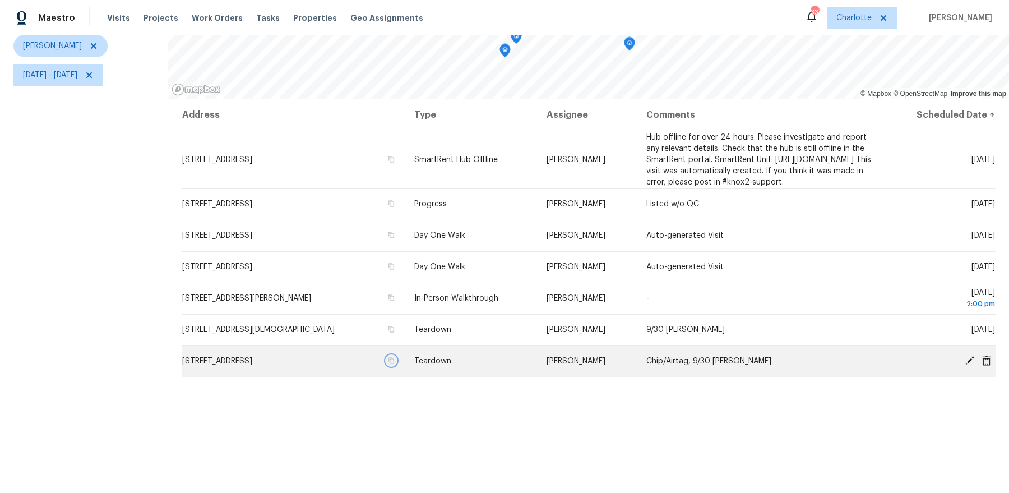
click at [394, 364] on icon "button" at bounding box center [391, 361] width 6 height 6
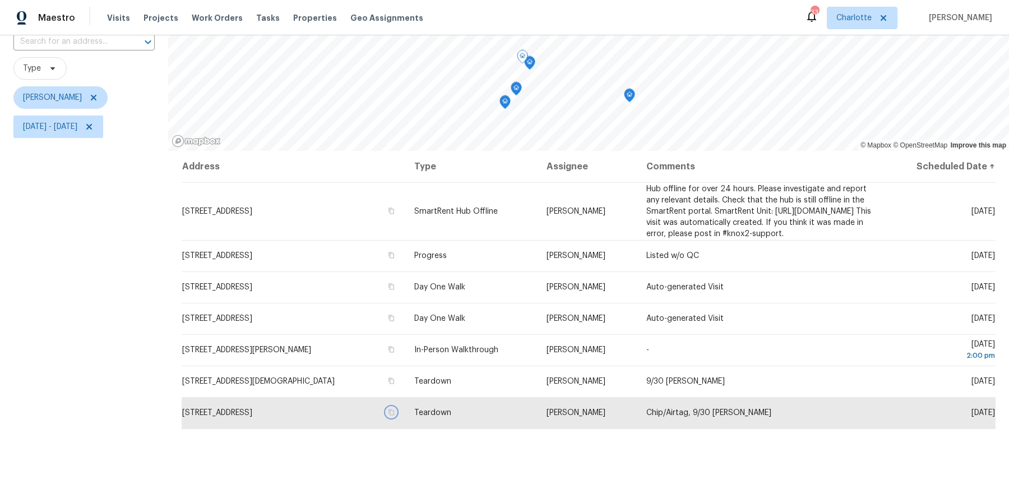
scroll to position [0, 0]
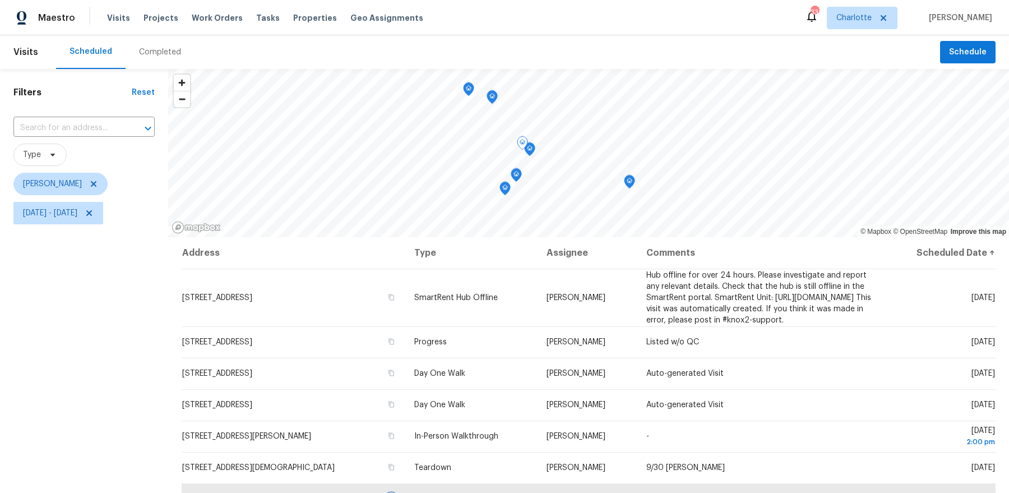
click at [491, 99] on icon "Map marker" at bounding box center [492, 97] width 10 height 13
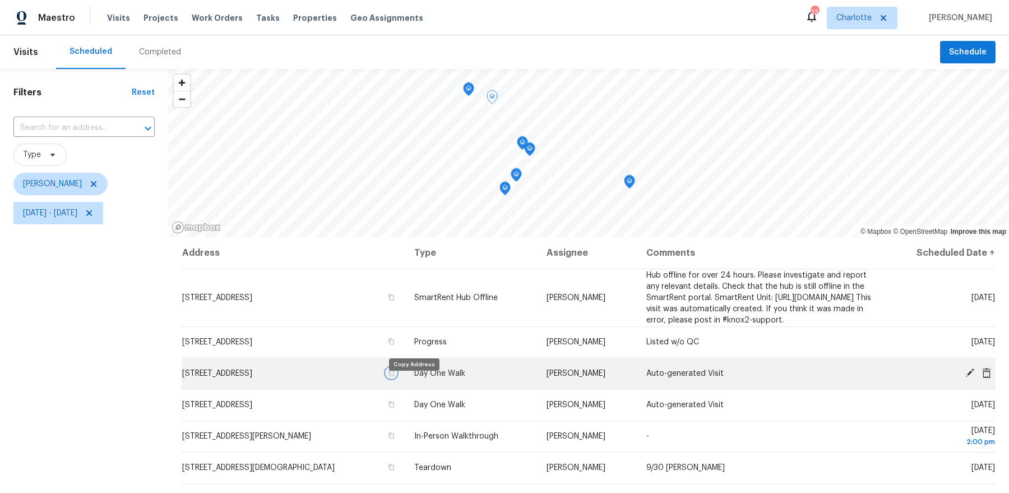
click at [394, 376] on icon "button" at bounding box center [391, 372] width 7 height 7
click at [467, 91] on icon "Map marker" at bounding box center [468, 89] width 10 height 13
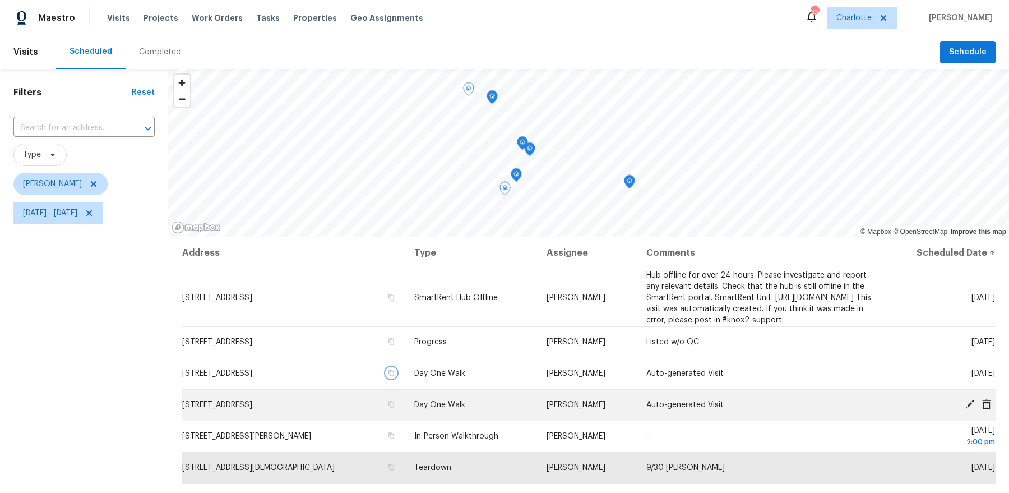
scroll to position [7, 0]
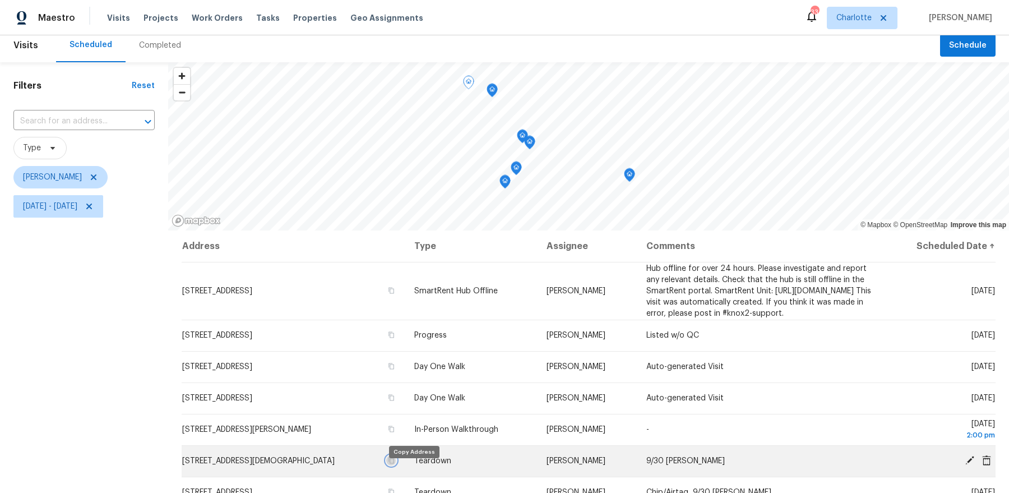
click at [394, 463] on icon "button" at bounding box center [391, 460] width 7 height 7
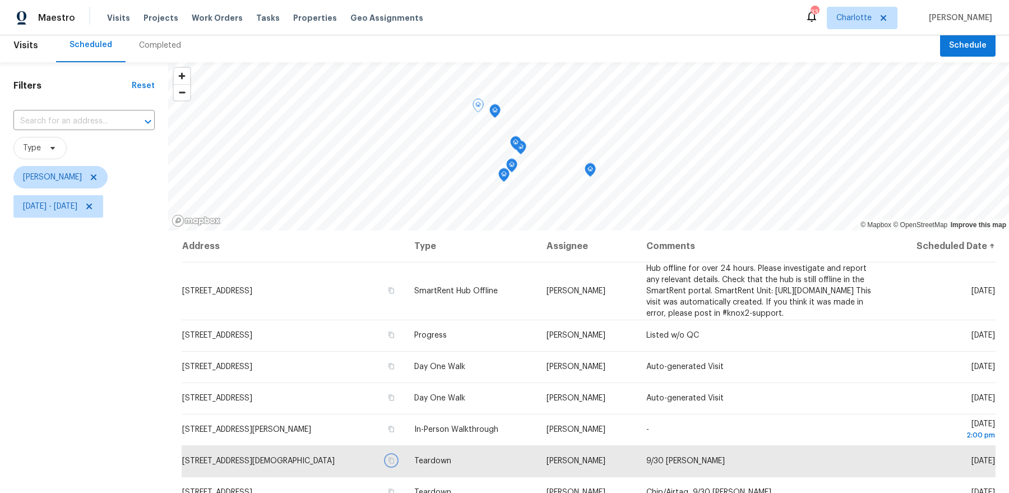
click at [591, 169] on icon "Map marker" at bounding box center [590, 170] width 10 height 13
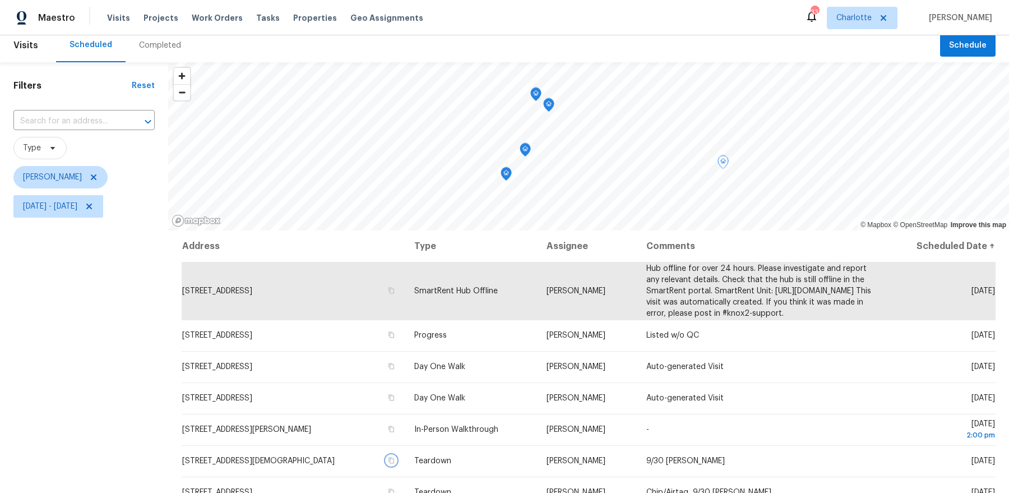
click at [503, 173] on icon "Map marker" at bounding box center [506, 174] width 10 height 13
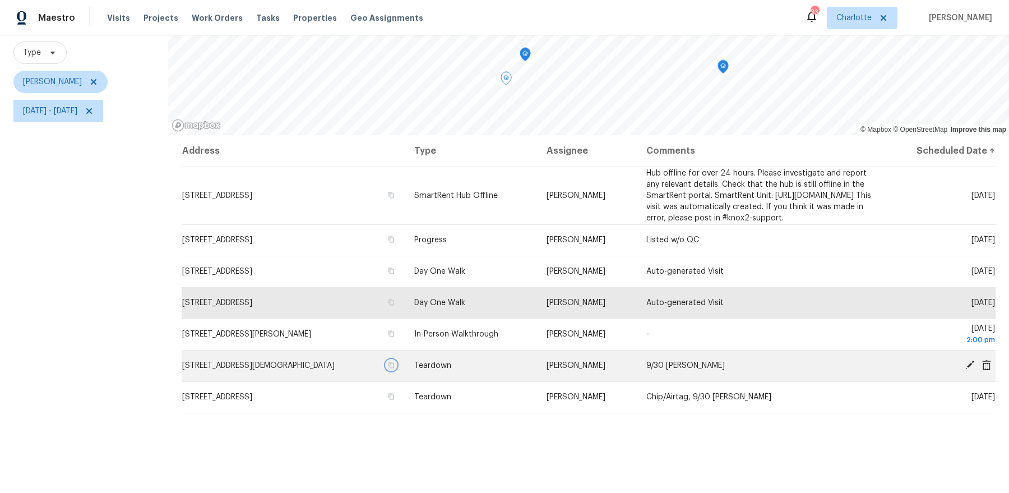
scroll to position [82, 0]
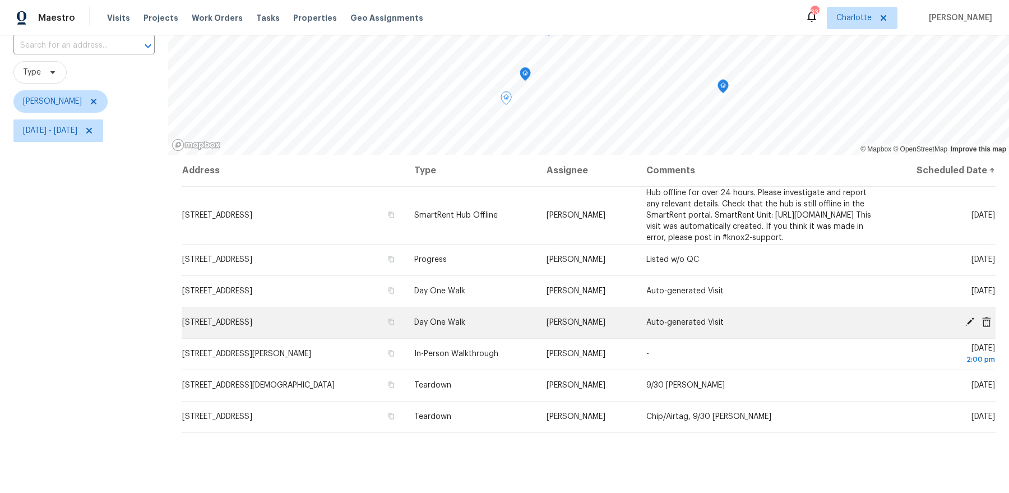
click at [964, 327] on icon at bounding box center [969, 322] width 10 height 10
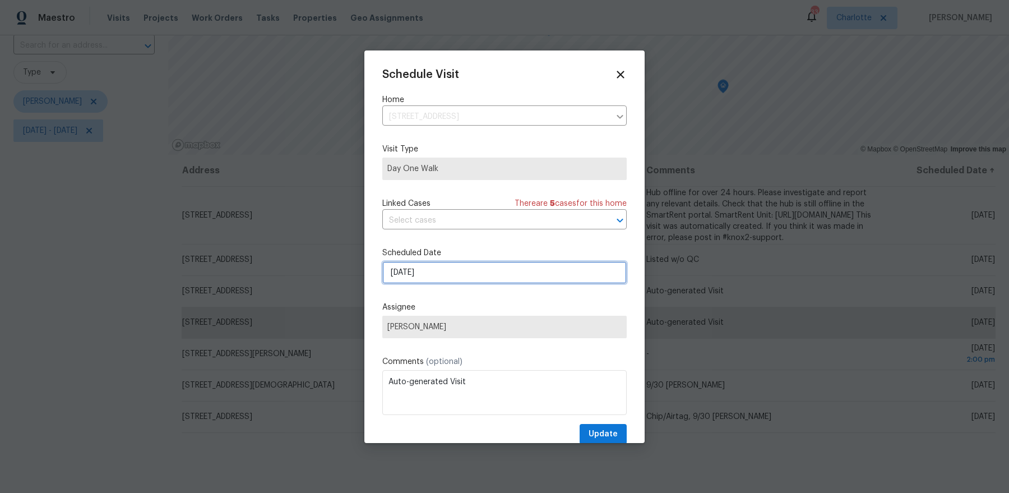
click at [559, 271] on input "9/29/2025" at bounding box center [504, 272] width 244 height 22
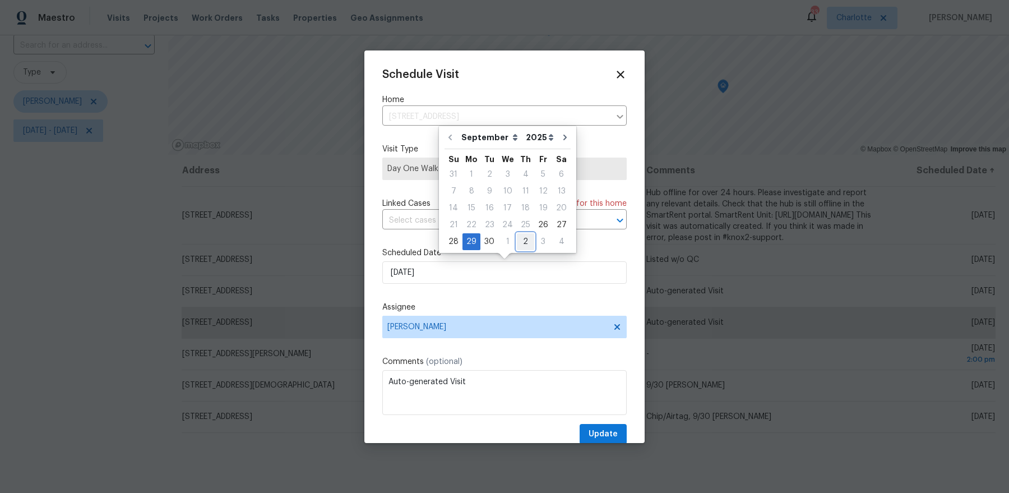
click at [526, 240] on div "2" at bounding box center [525, 242] width 17 height 16
type input "10/2/2025"
select select "9"
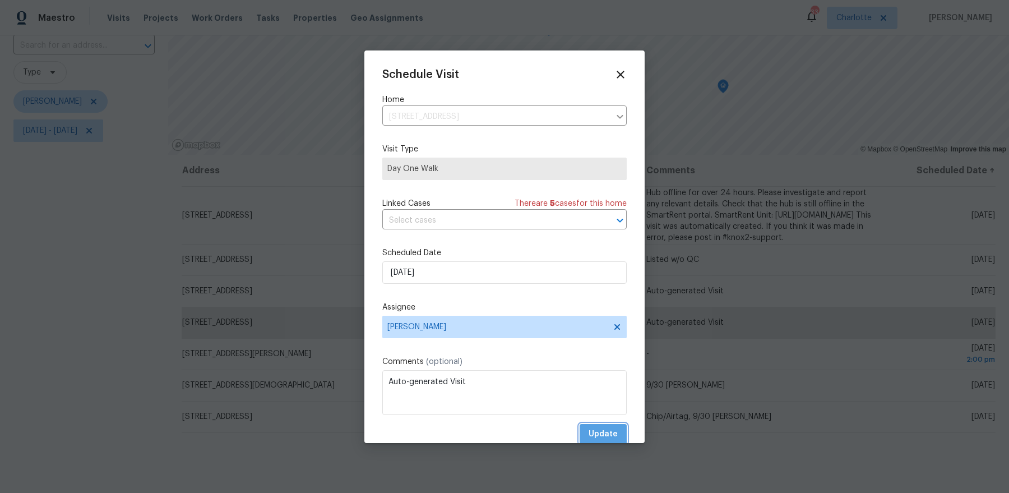
click at [600, 434] on span "Update" at bounding box center [602, 434] width 29 height 14
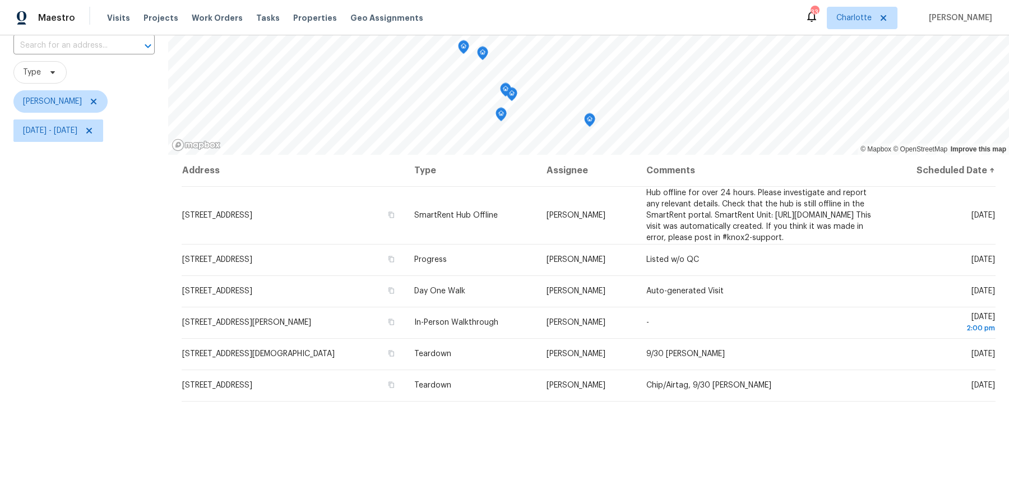
click at [500, 116] on icon "Map marker" at bounding box center [501, 114] width 10 height 13
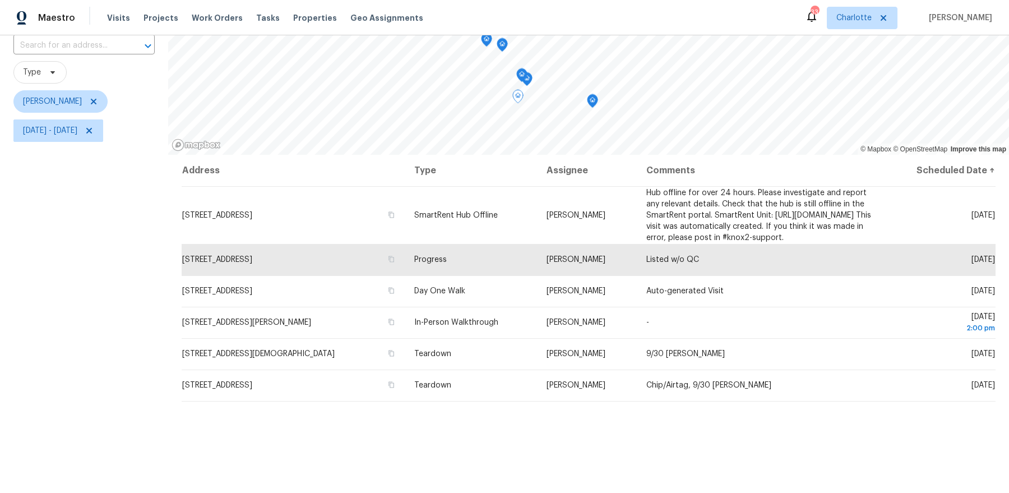
click at [592, 102] on icon "Map marker" at bounding box center [592, 101] width 10 height 13
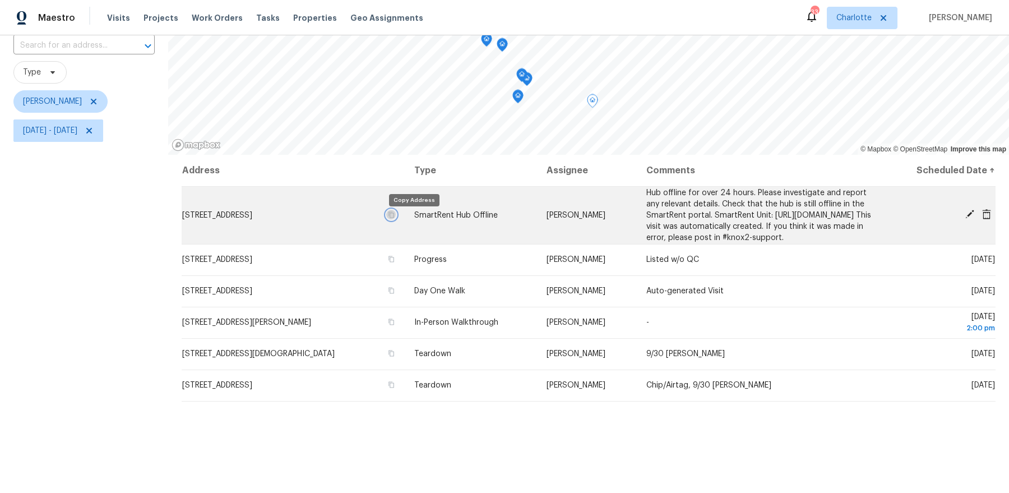
click at [396, 219] on button "button" at bounding box center [391, 215] width 10 height 10
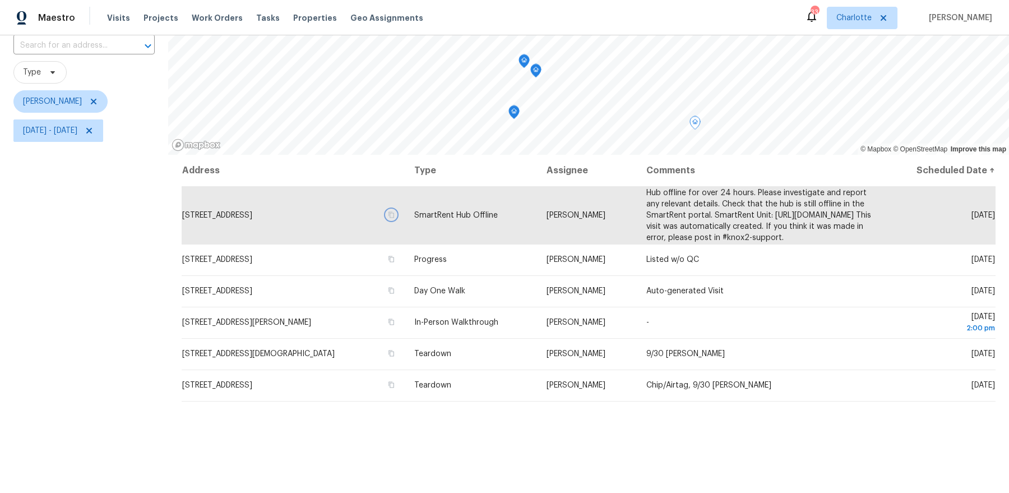
click at [539, 70] on icon "Map marker" at bounding box center [536, 70] width 10 height 13
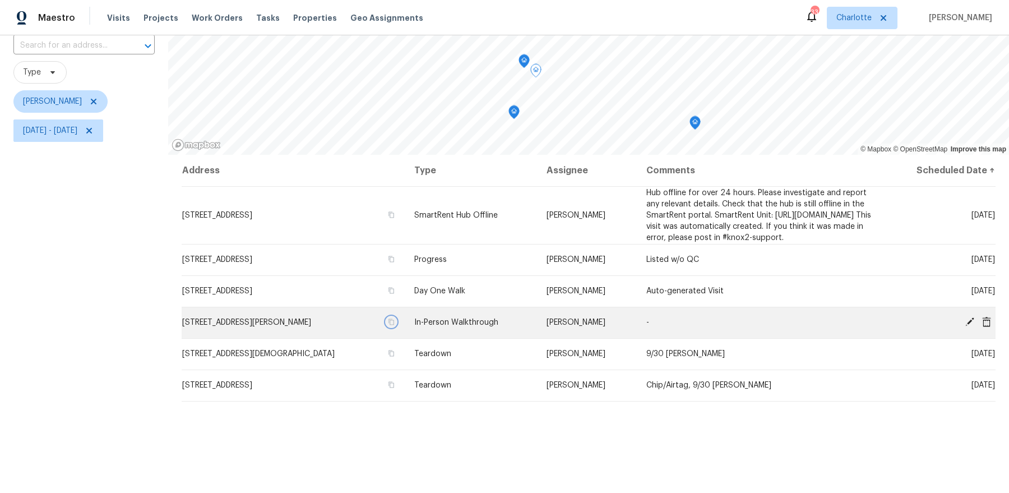
click at [394, 325] on icon "button" at bounding box center [391, 321] width 7 height 7
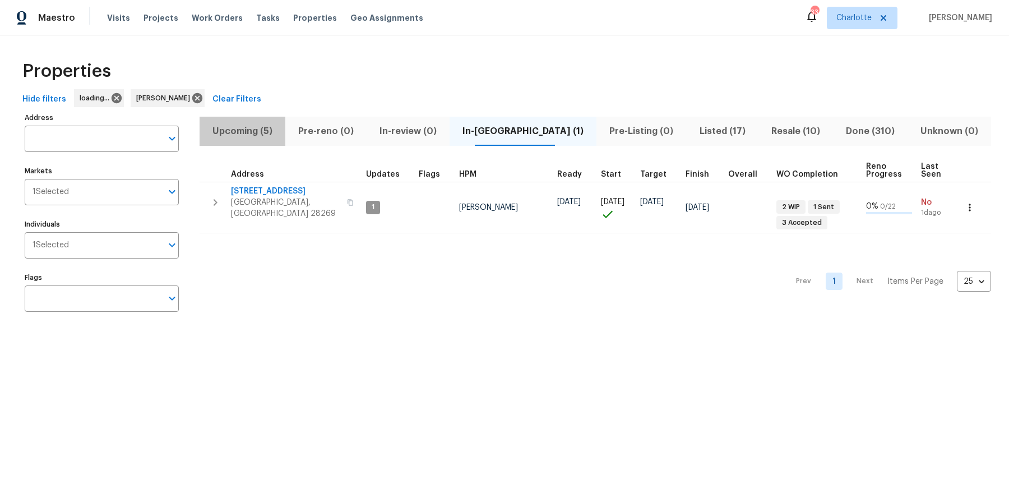
click at [228, 126] on span "Upcoming (5)" at bounding box center [242, 131] width 72 height 16
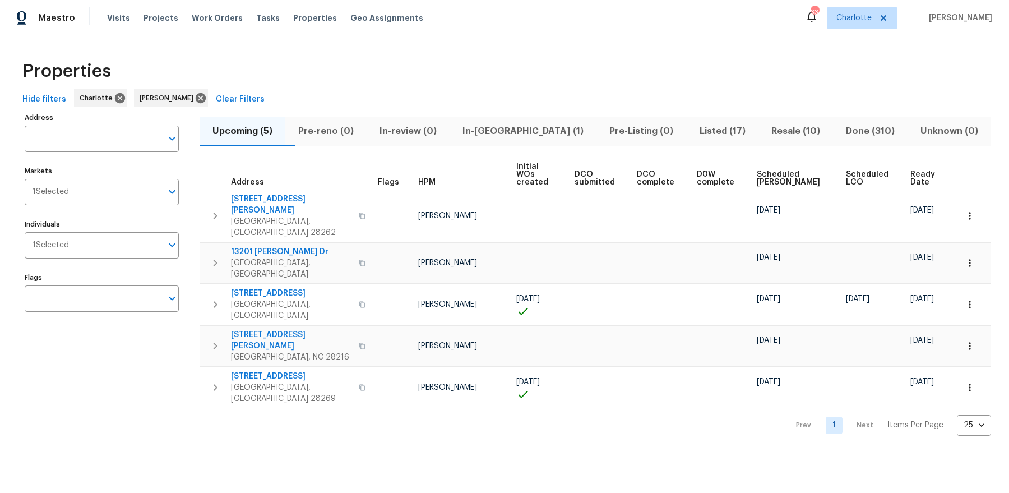
click at [916, 170] on span "Ready Date" at bounding box center [924, 178] width 28 height 16
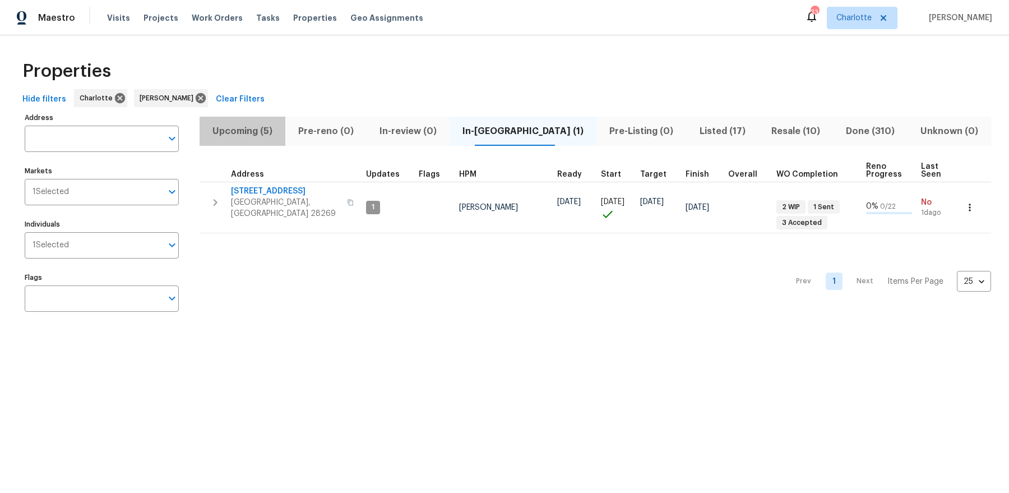
click at [270, 131] on span "Upcoming (5)" at bounding box center [242, 131] width 72 height 16
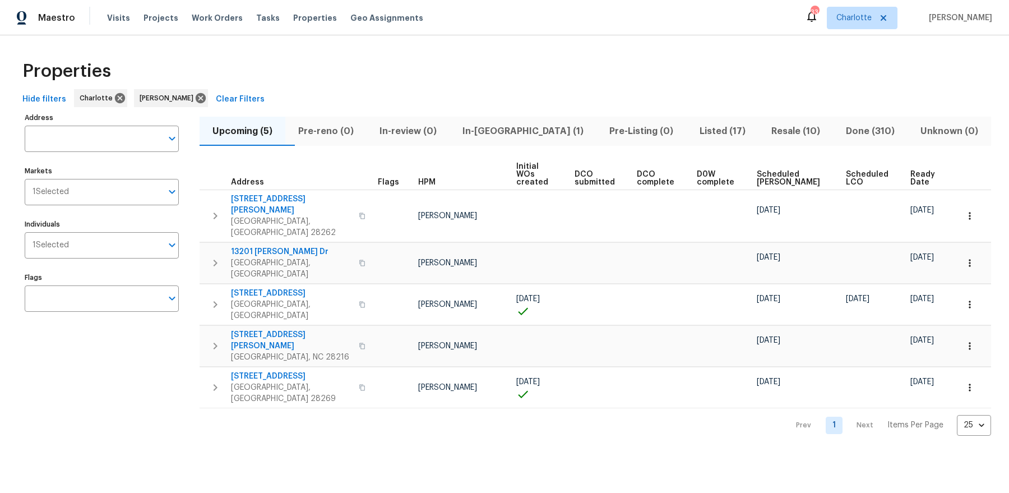
click at [919, 174] on span "Ready Date" at bounding box center [924, 178] width 28 height 16
